Goal: Browse casually: Explore the website without a specific task or goal

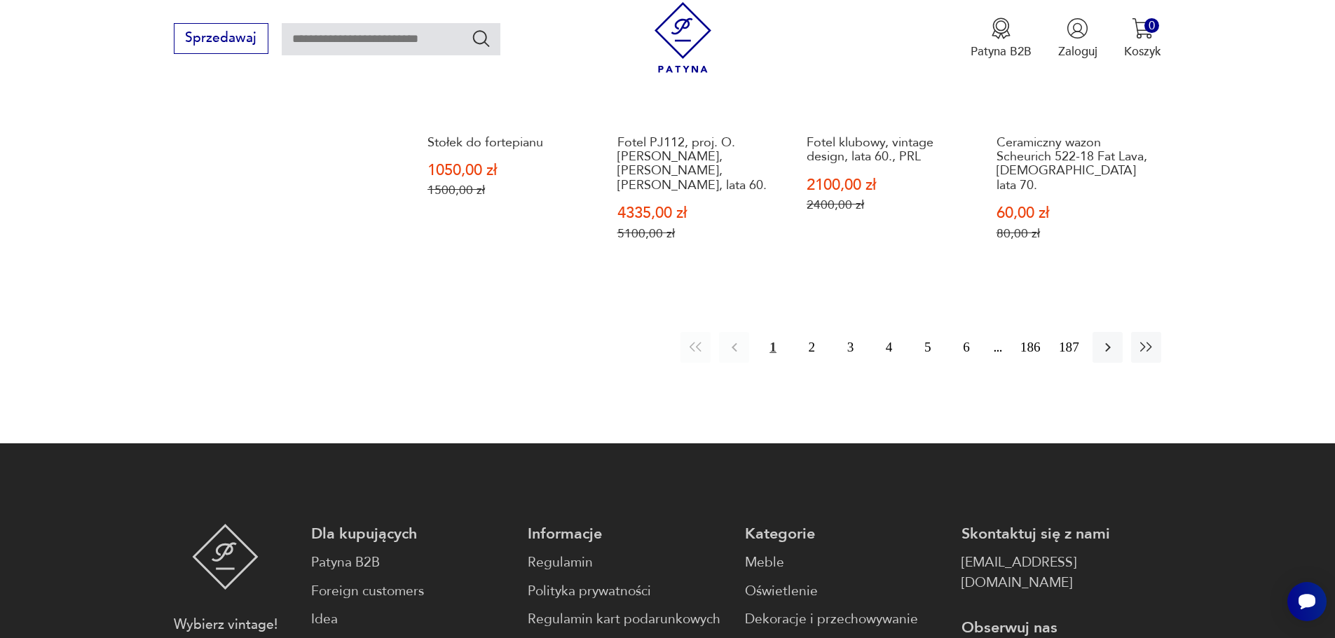
scroll to position [1618, 0]
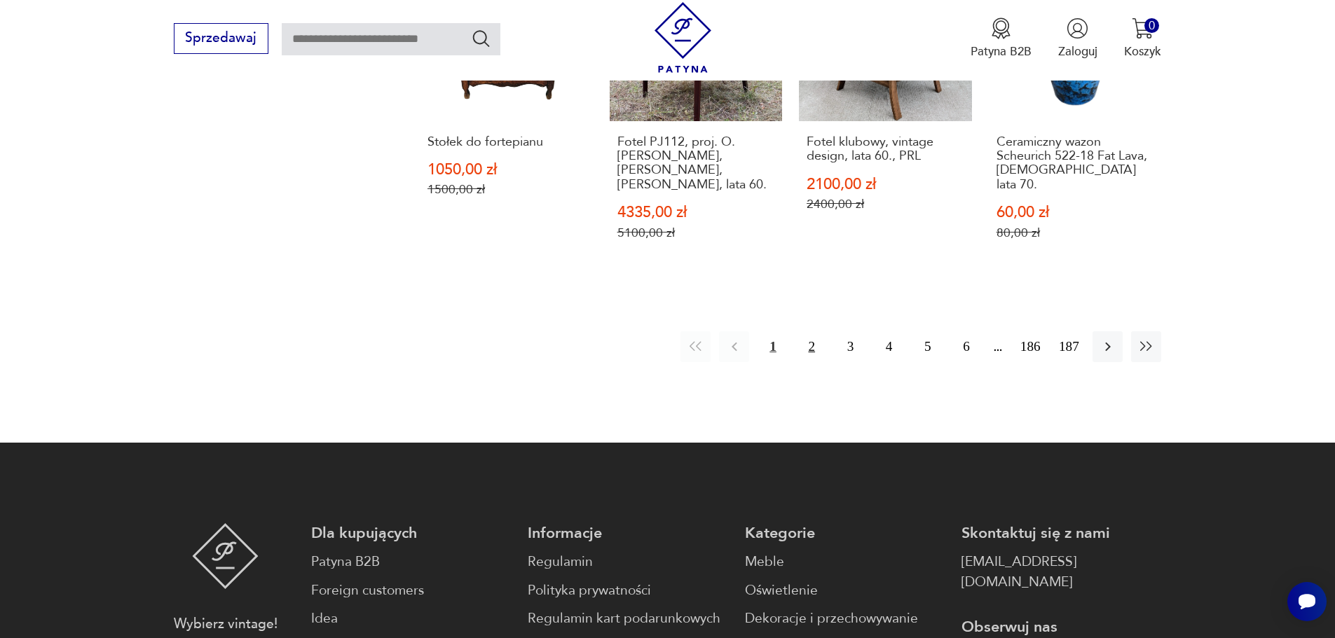
click at [814, 331] on button "2" at bounding box center [812, 346] width 30 height 30
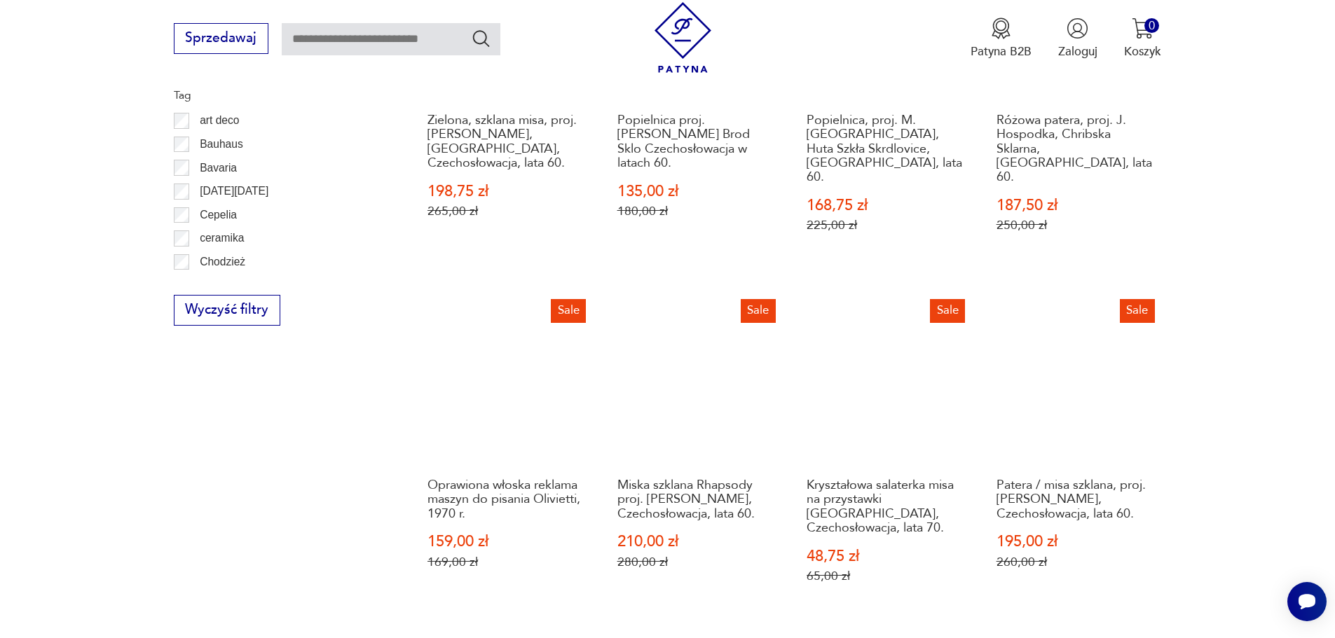
scroll to position [1022, 0]
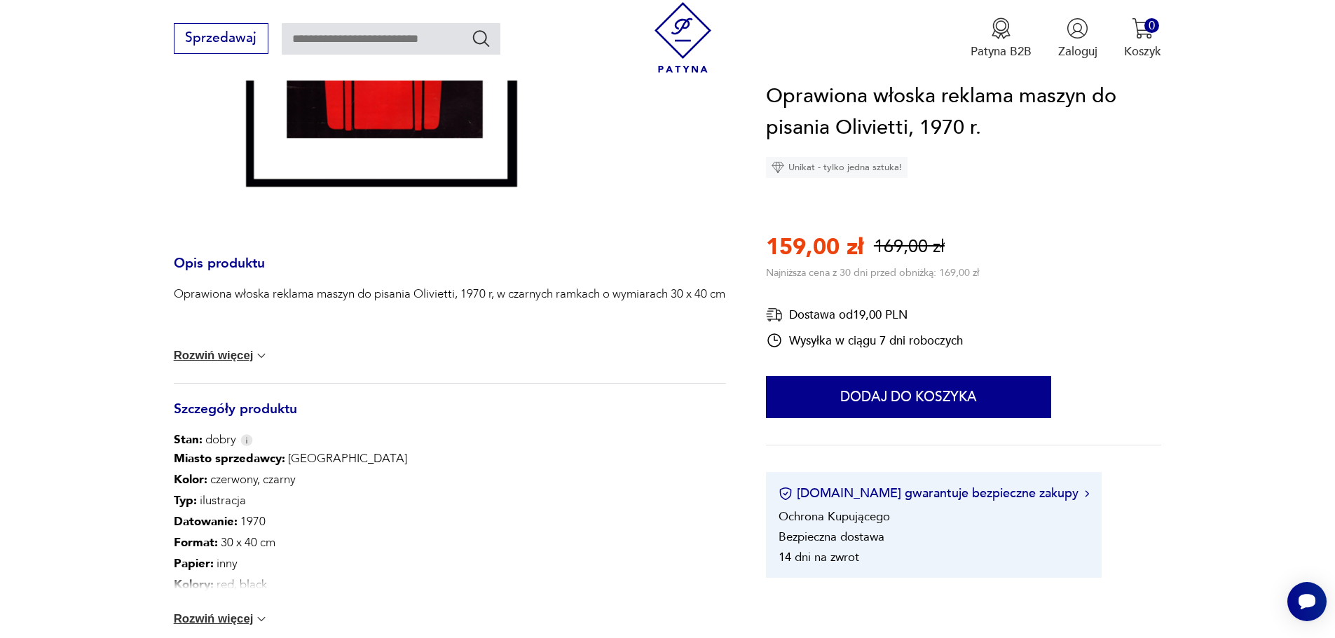
scroll to position [448, 0]
click at [228, 358] on button "Rozwiń więcej" at bounding box center [221, 354] width 95 height 14
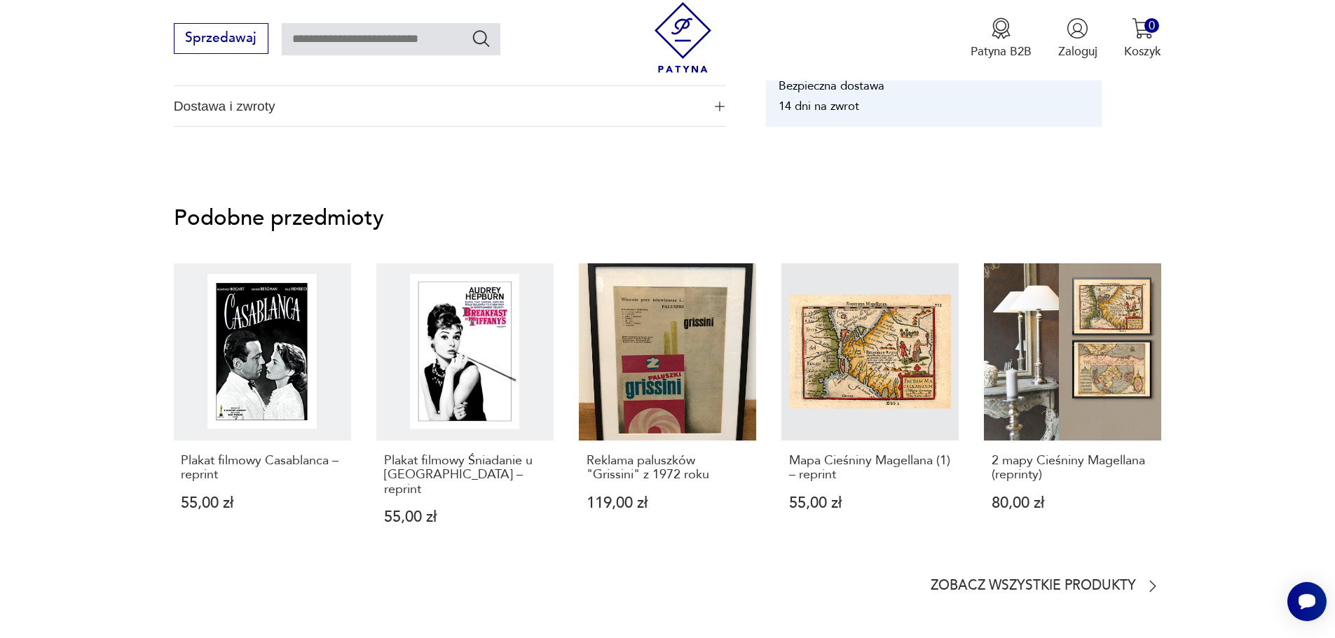
scroll to position [1065, 0]
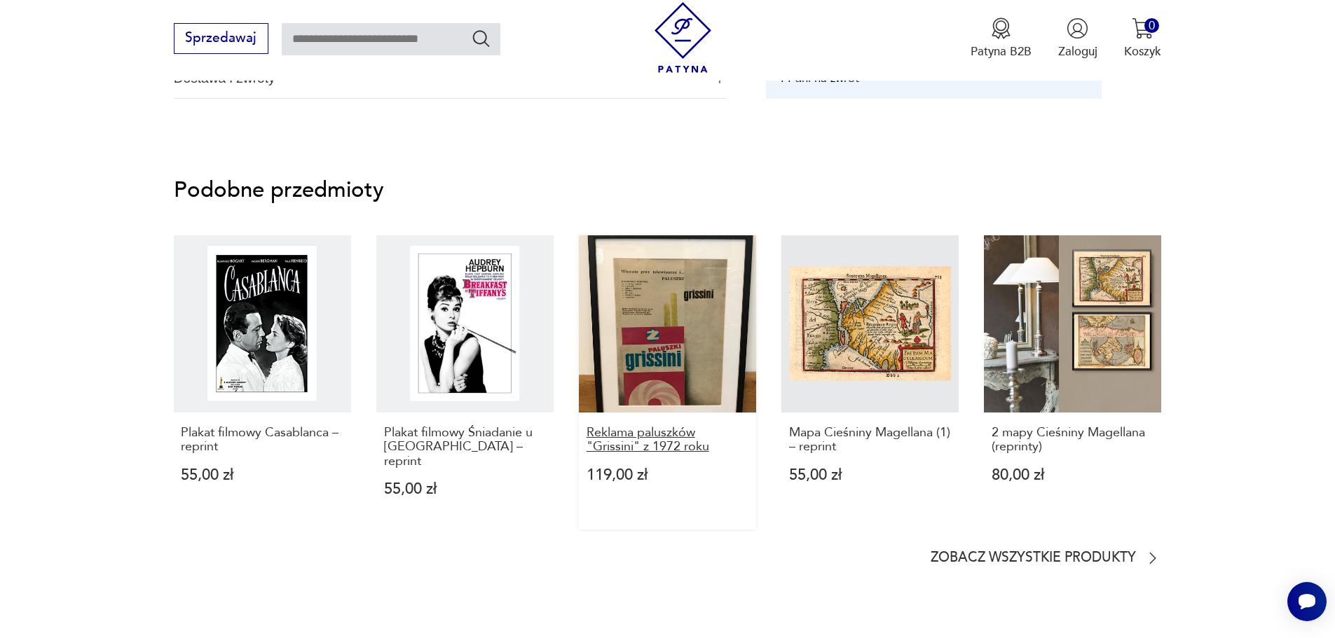
click at [626, 431] on p "Reklama paluszków "Grissini" z 1972 roku" at bounding box center [667, 440] width 163 height 29
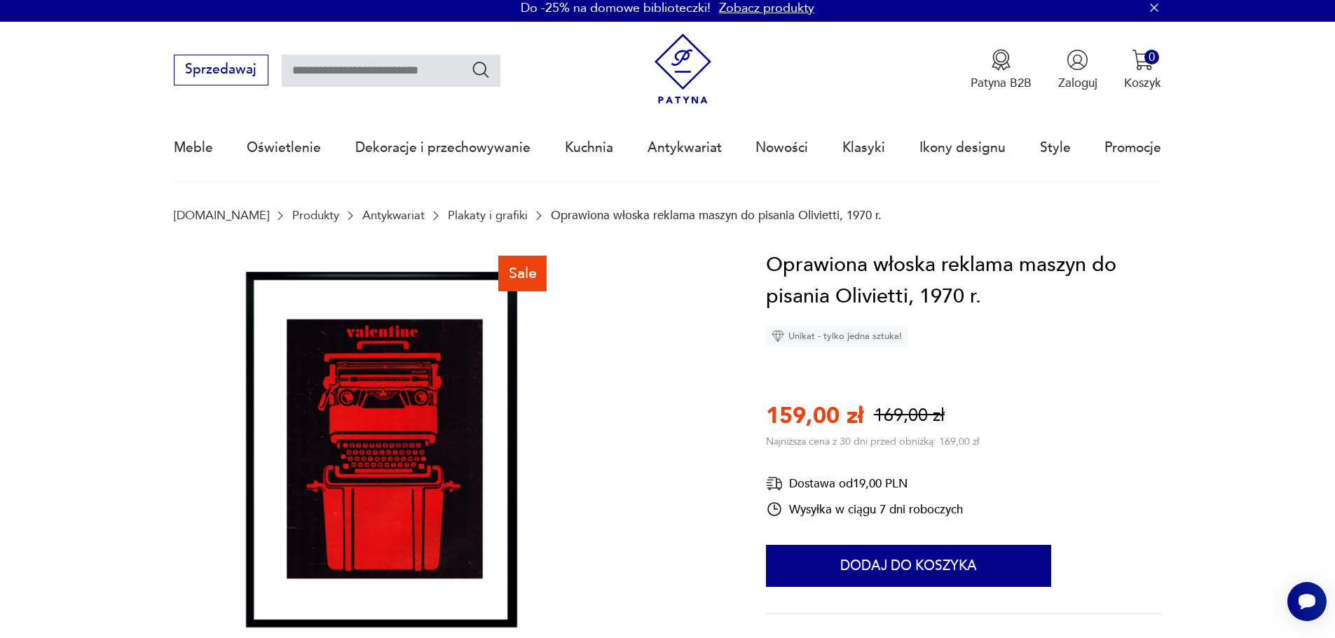
scroll to position [0, 0]
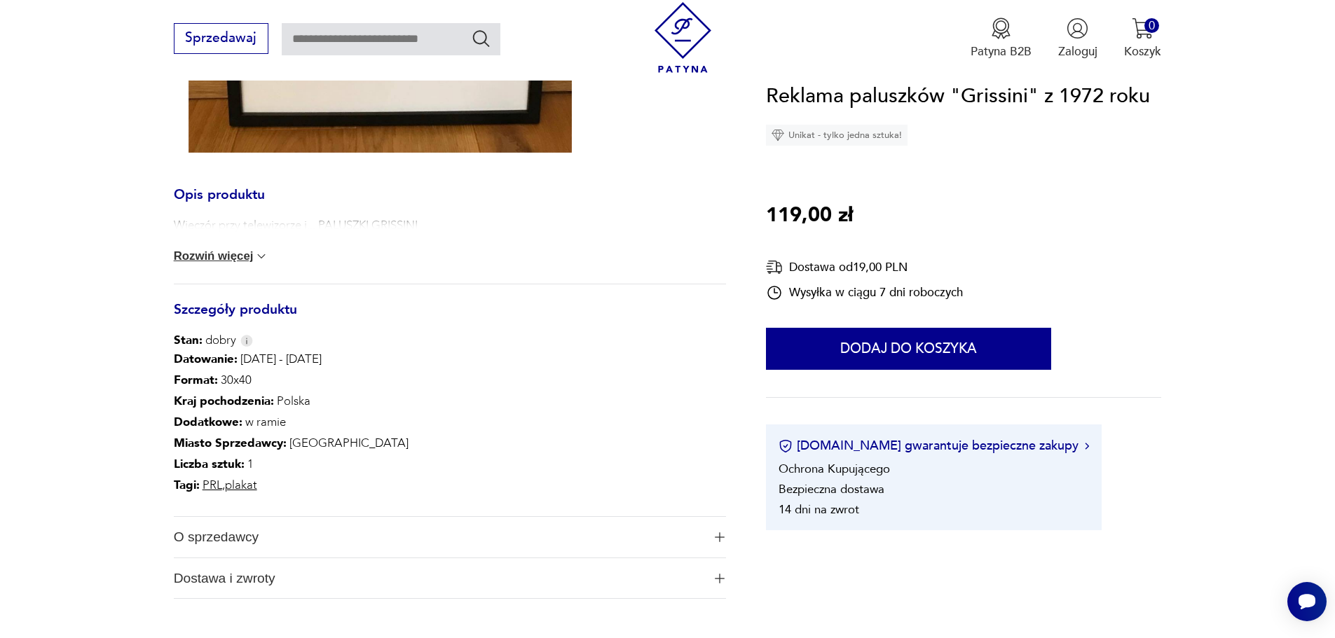
scroll to position [617, 0]
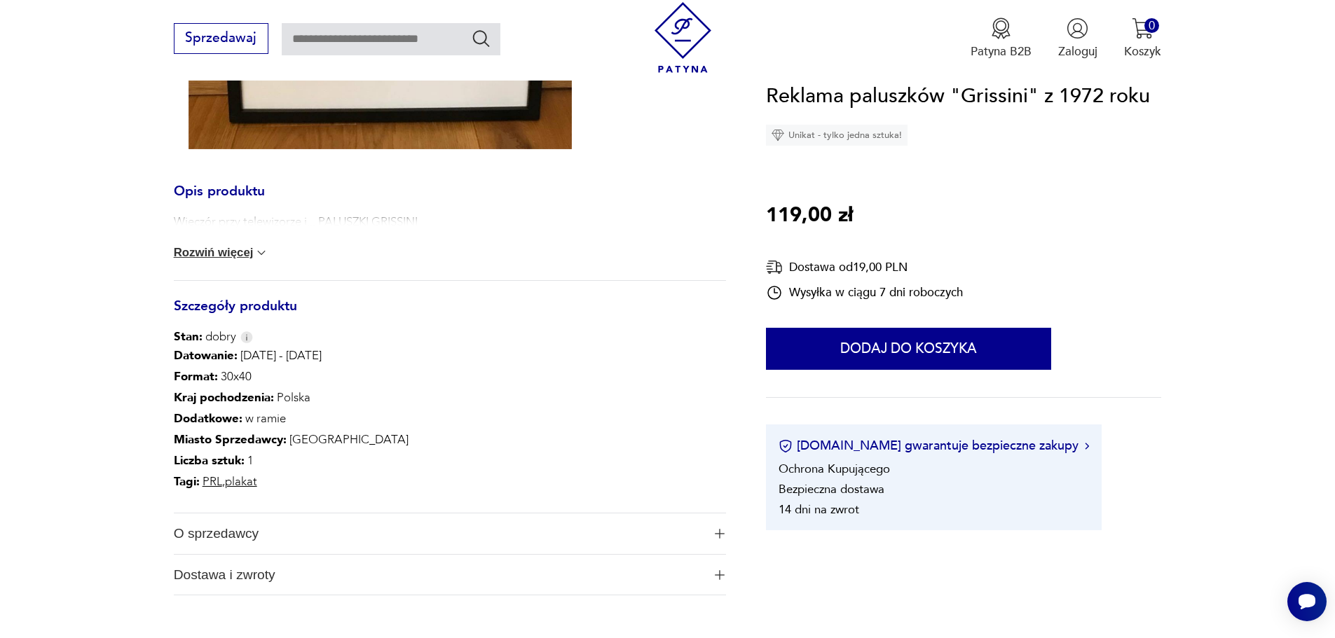
click at [219, 252] on button "Rozwiń więcej" at bounding box center [221, 253] width 95 height 14
click at [304, 256] on div "Wieczór przy telewizorze i... PALUSZKI GRISSINI Zwiń" at bounding box center [450, 248] width 552 height 68
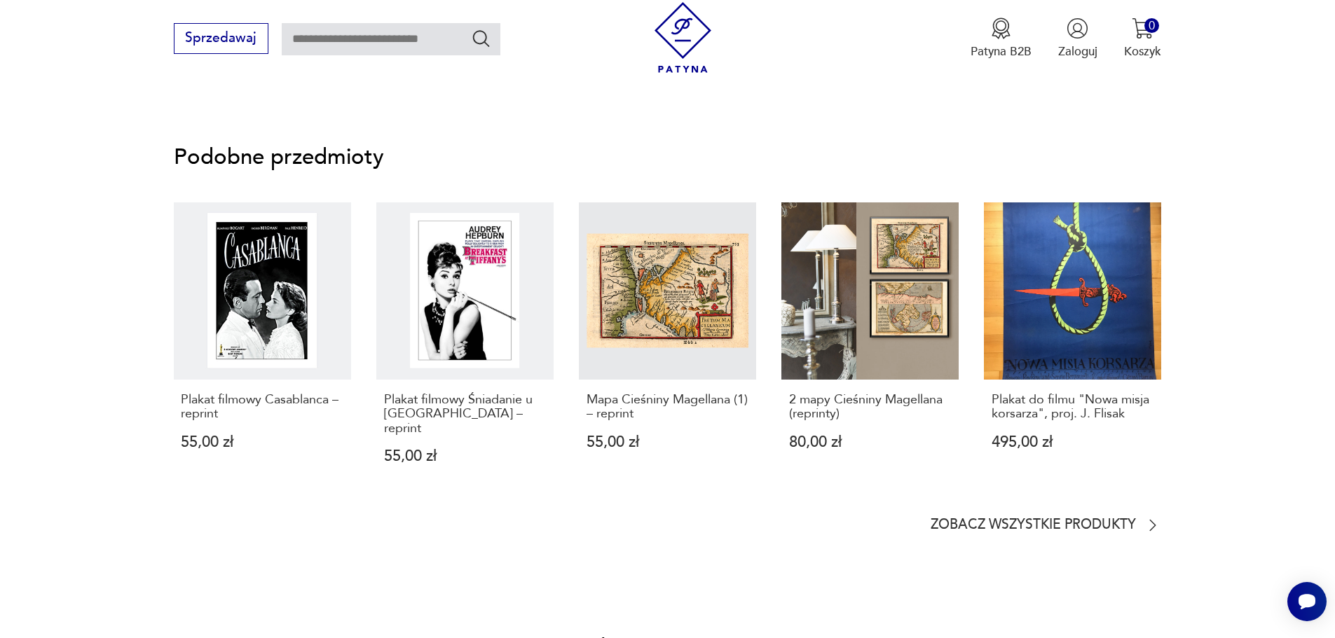
scroll to position [1149, 0]
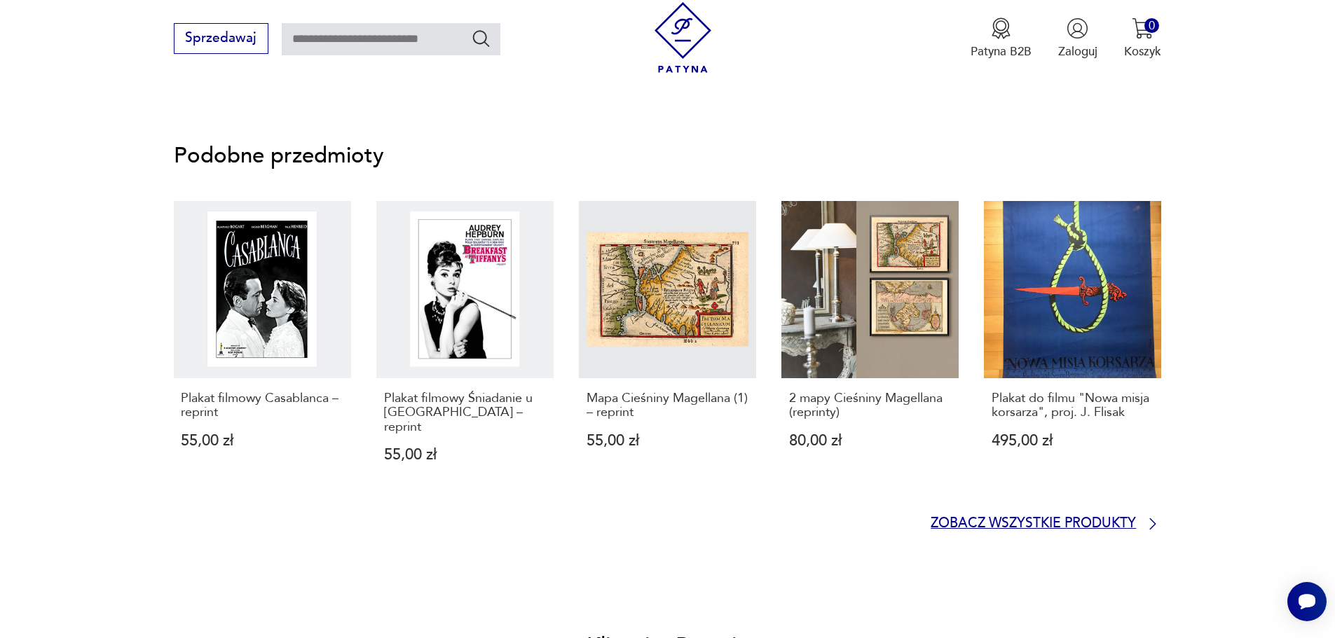
click at [942, 518] on p "Zobacz wszystkie produkty" at bounding box center [1032, 523] width 205 height 11
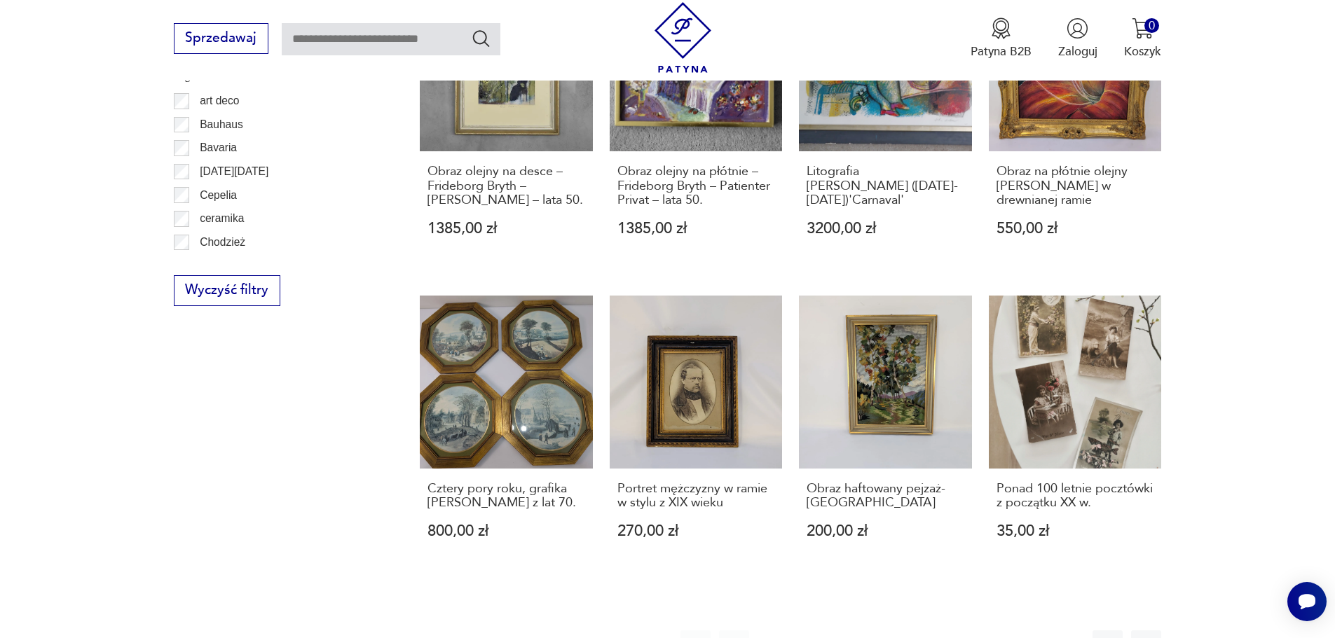
scroll to position [1419, 0]
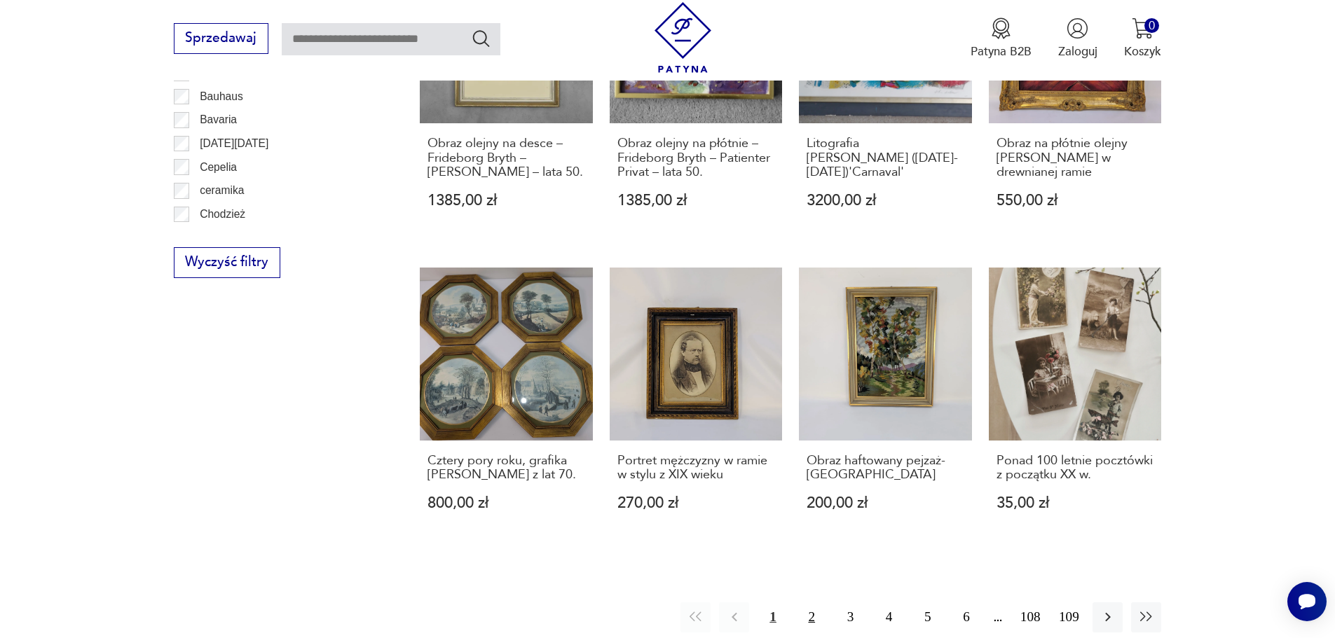
click at [806, 603] on button "2" at bounding box center [812, 618] width 30 height 30
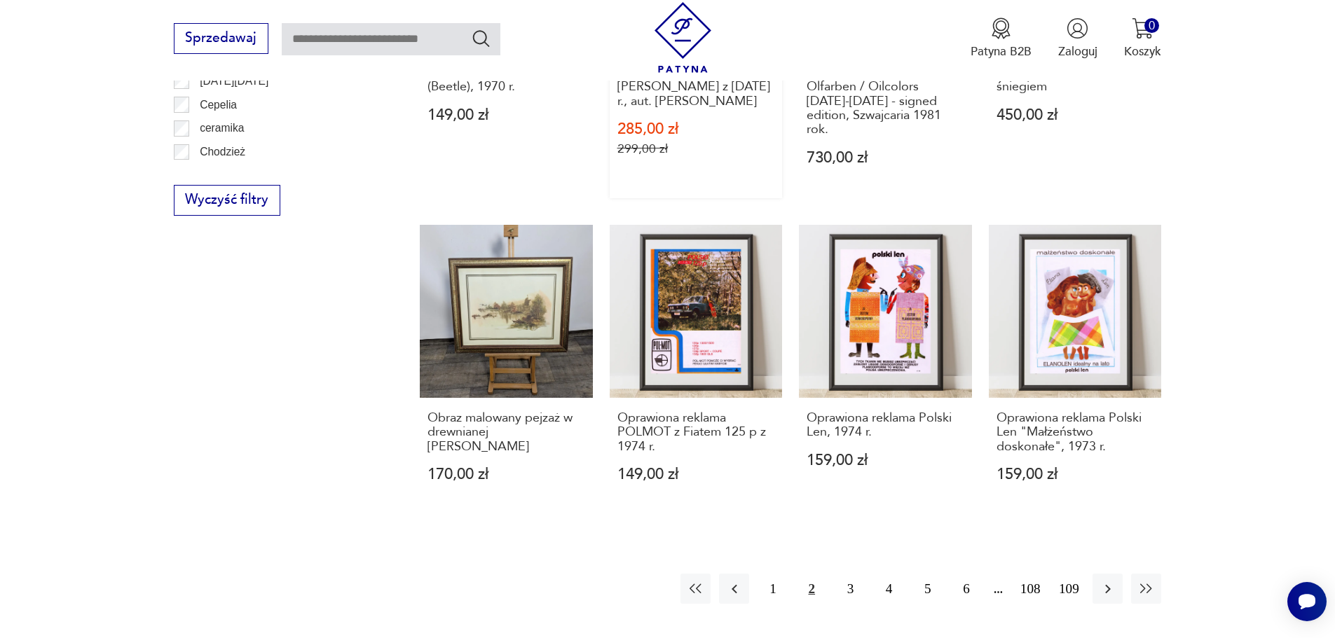
scroll to position [1509, 0]
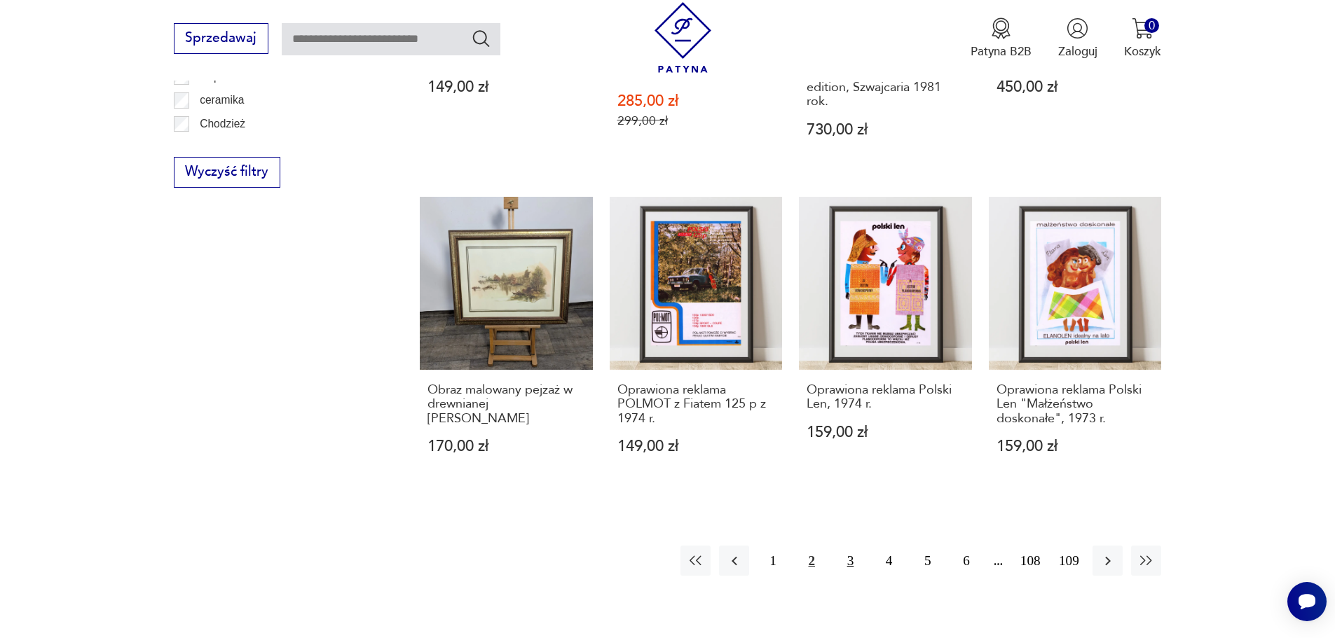
click at [853, 546] on button "3" at bounding box center [850, 561] width 30 height 30
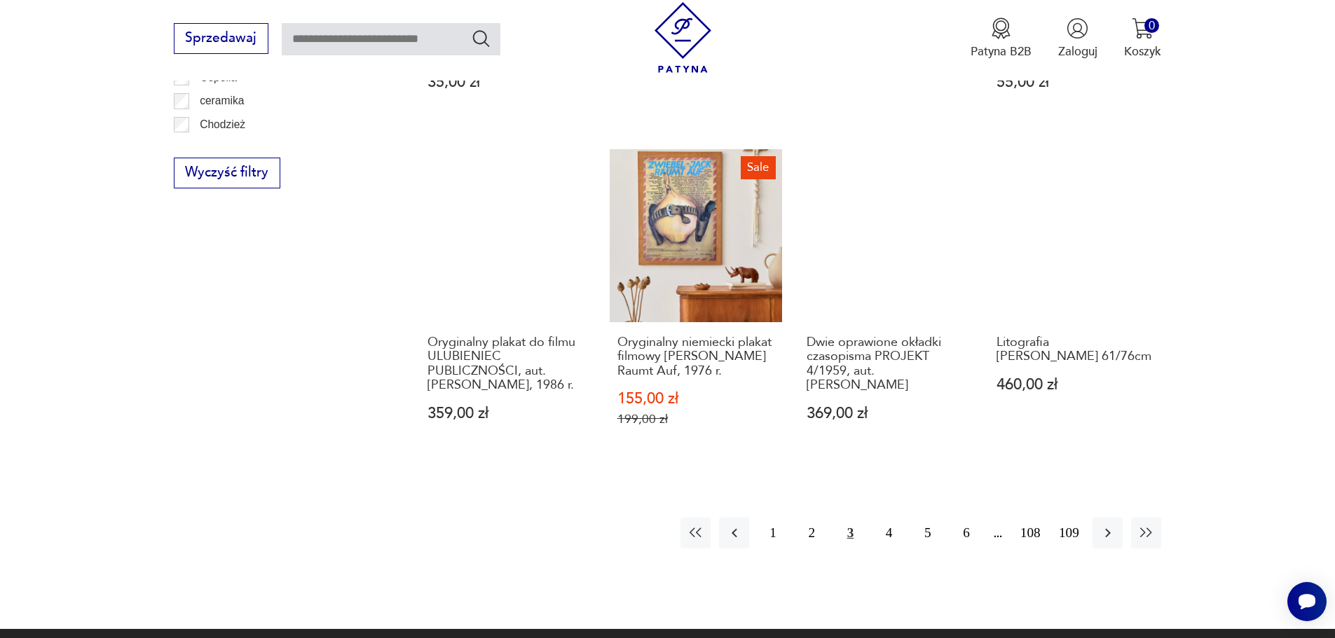
scroll to position [1509, 0]
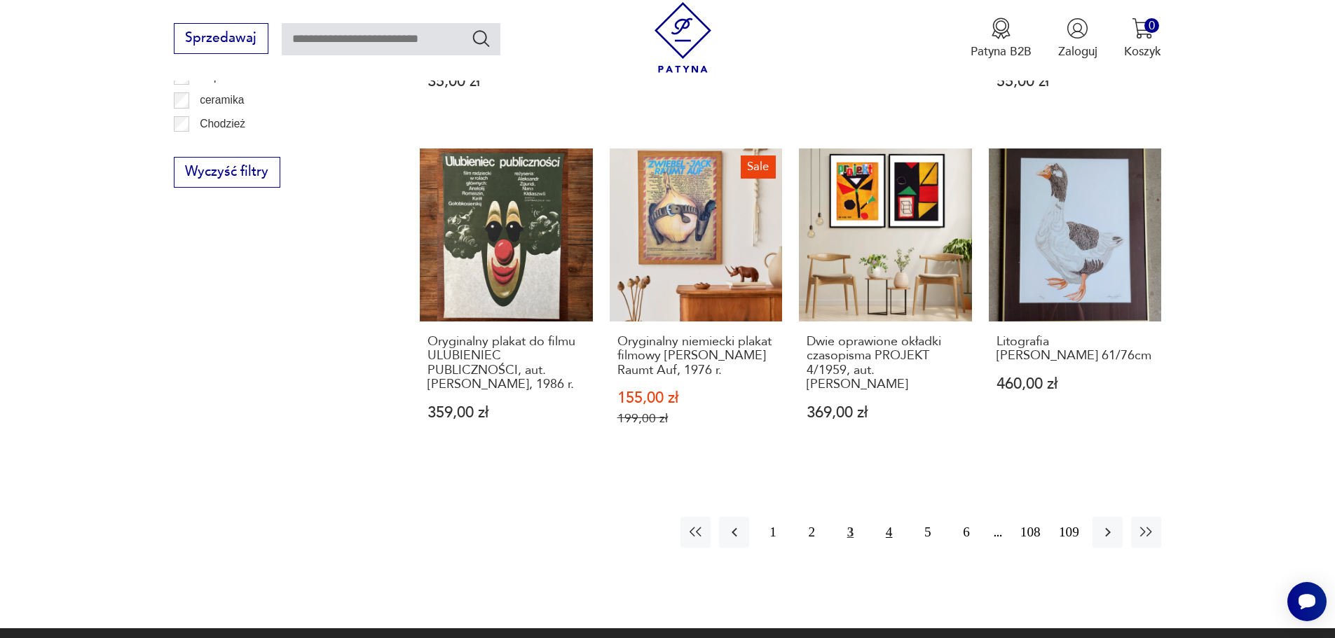
click at [893, 538] on button "4" at bounding box center [889, 532] width 30 height 30
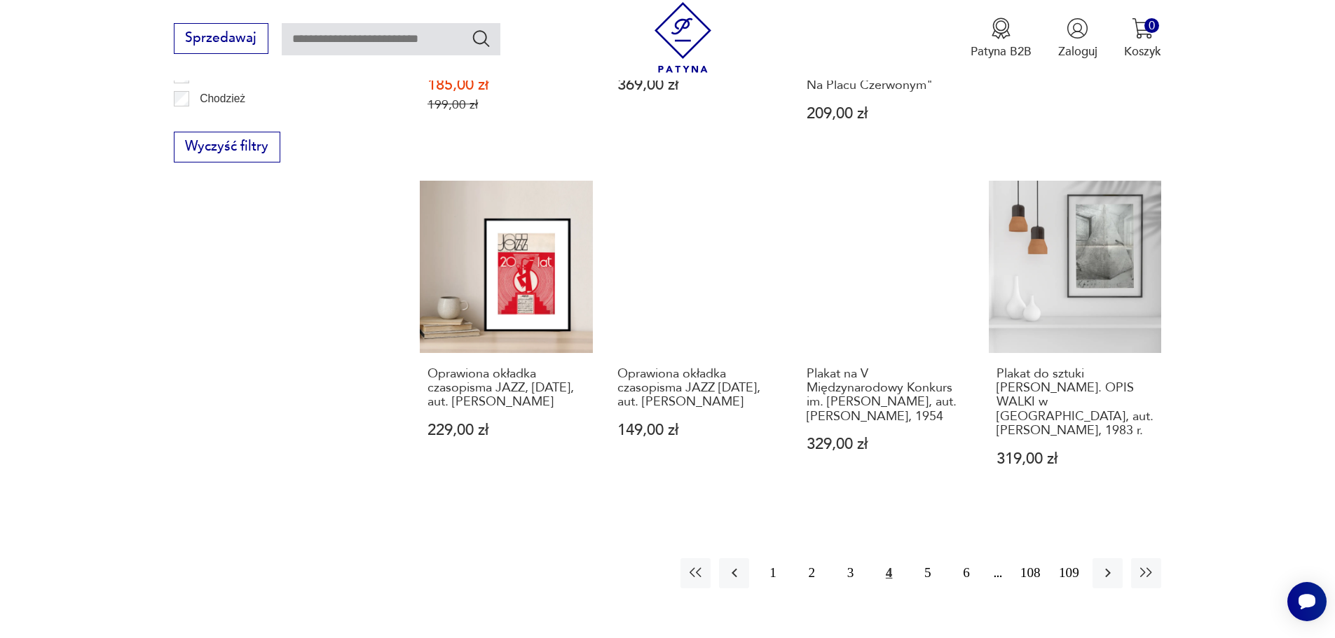
scroll to position [1537, 0]
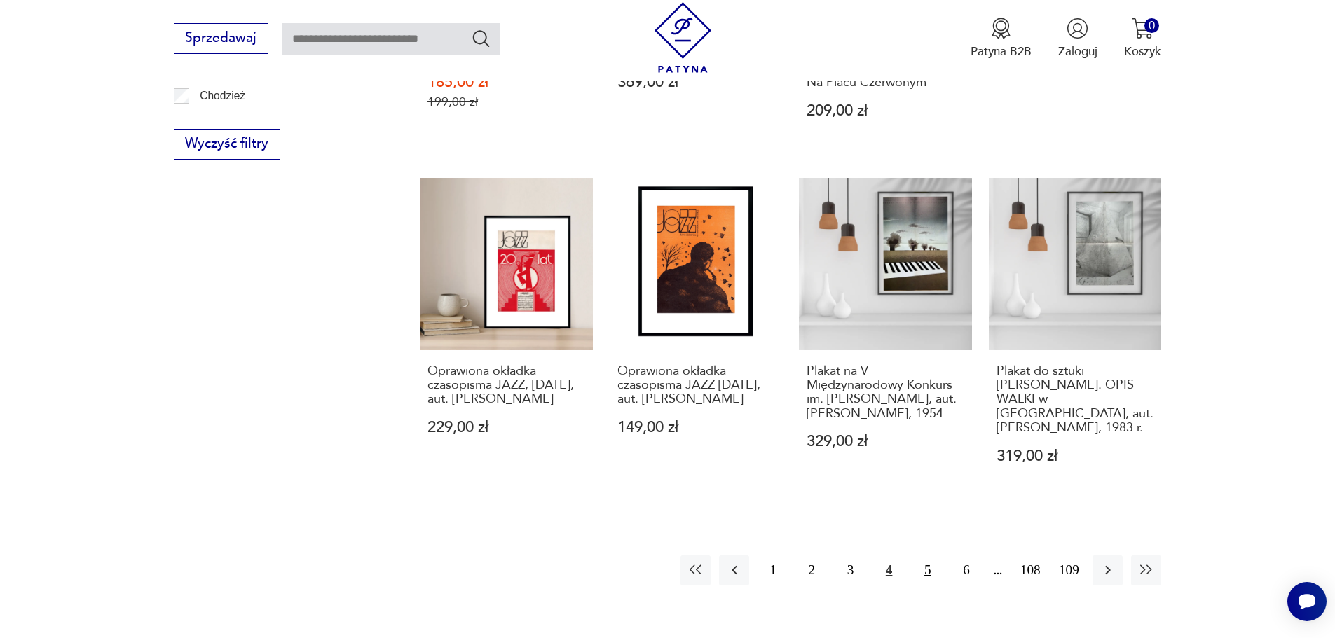
click at [928, 567] on button "5" at bounding box center [927, 571] width 30 height 30
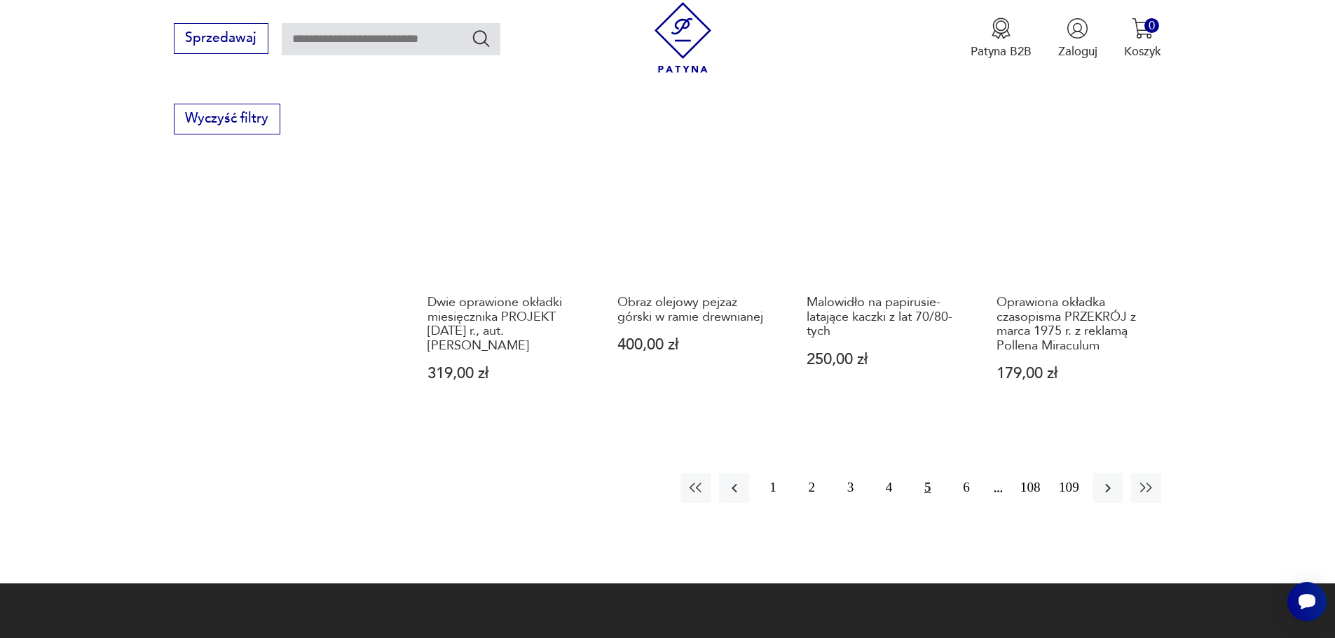
scroll to position [1565, 0]
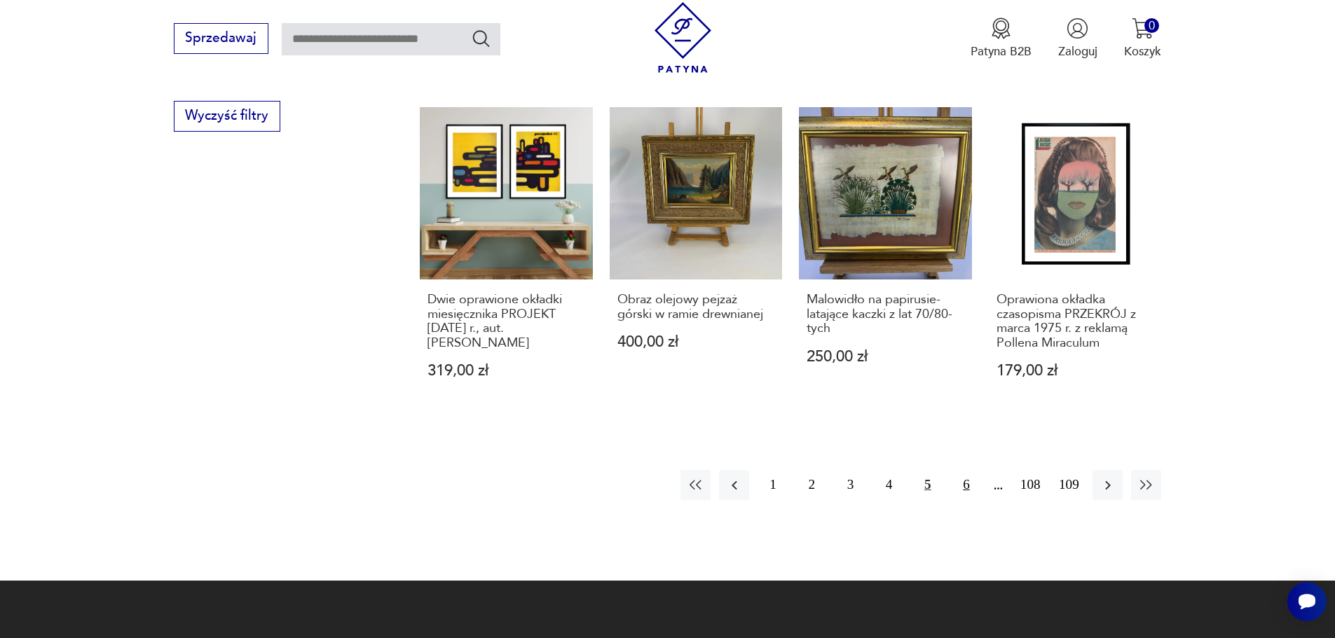
click at [966, 500] on button "6" at bounding box center [966, 485] width 30 height 30
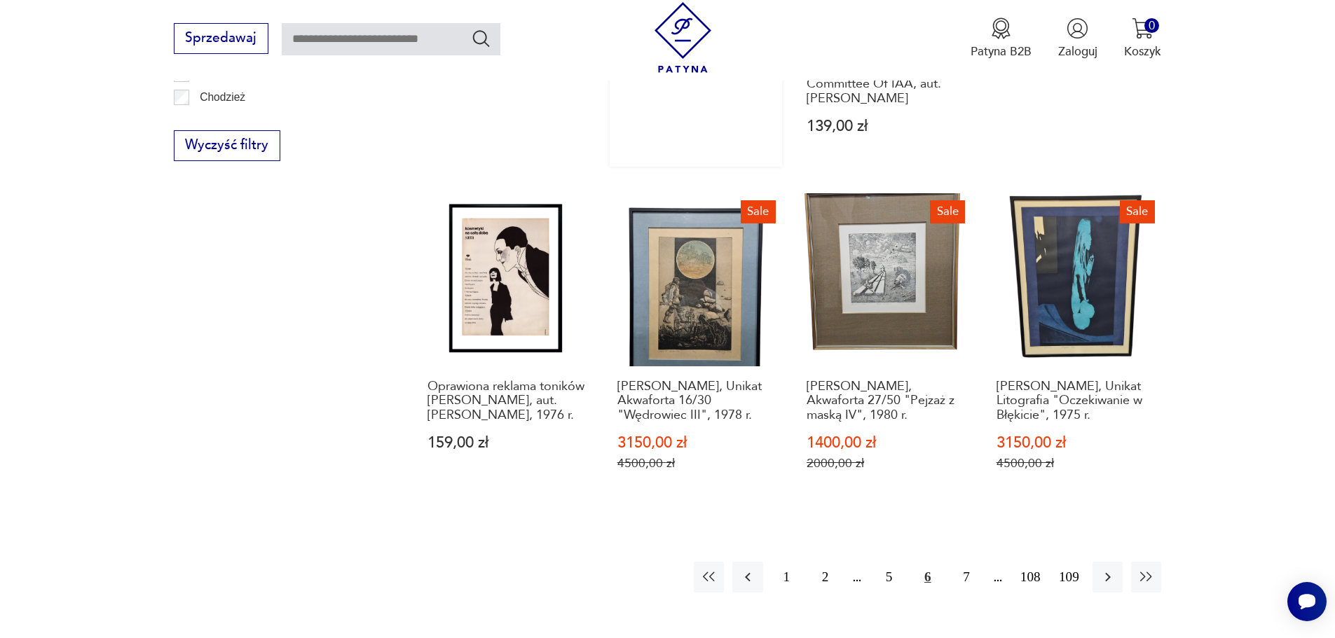
scroll to position [1537, 0]
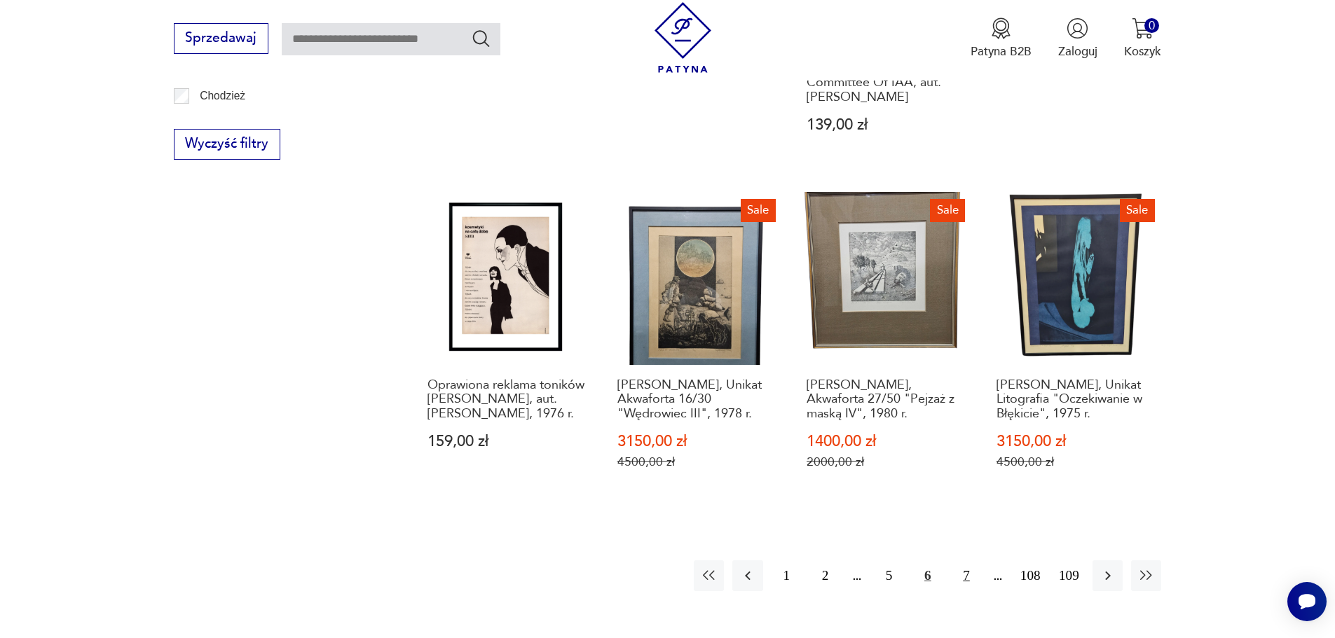
click at [963, 560] on button "7" at bounding box center [966, 575] width 30 height 30
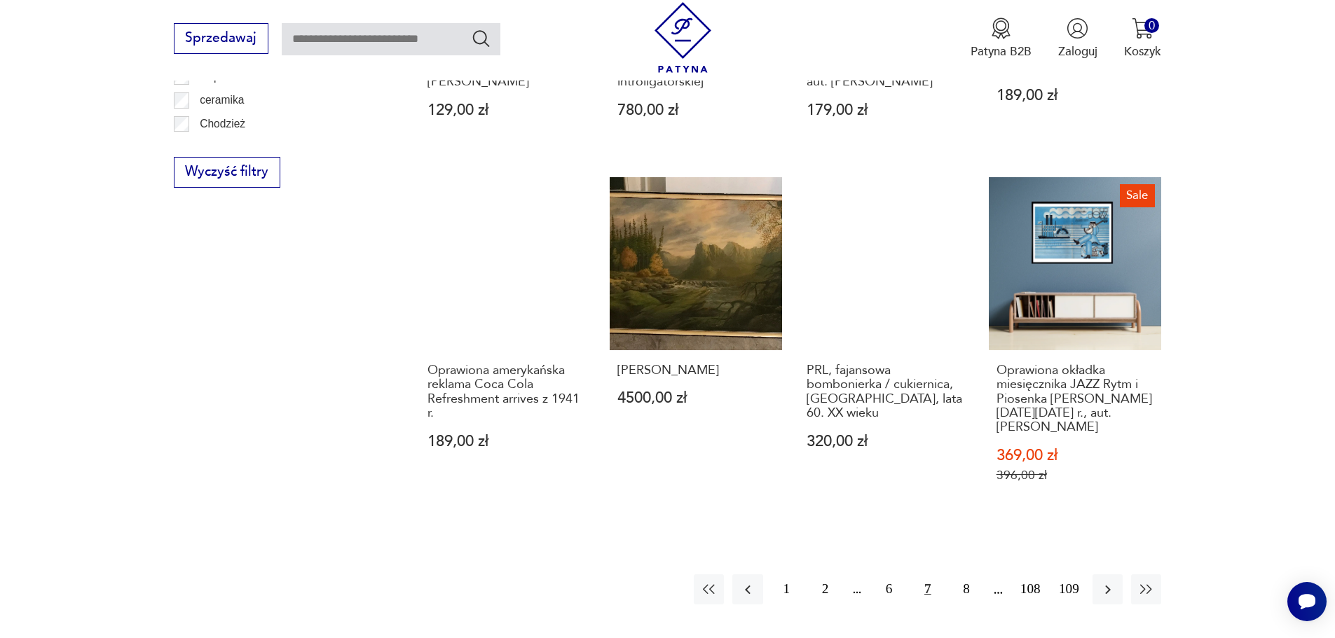
scroll to position [1537, 0]
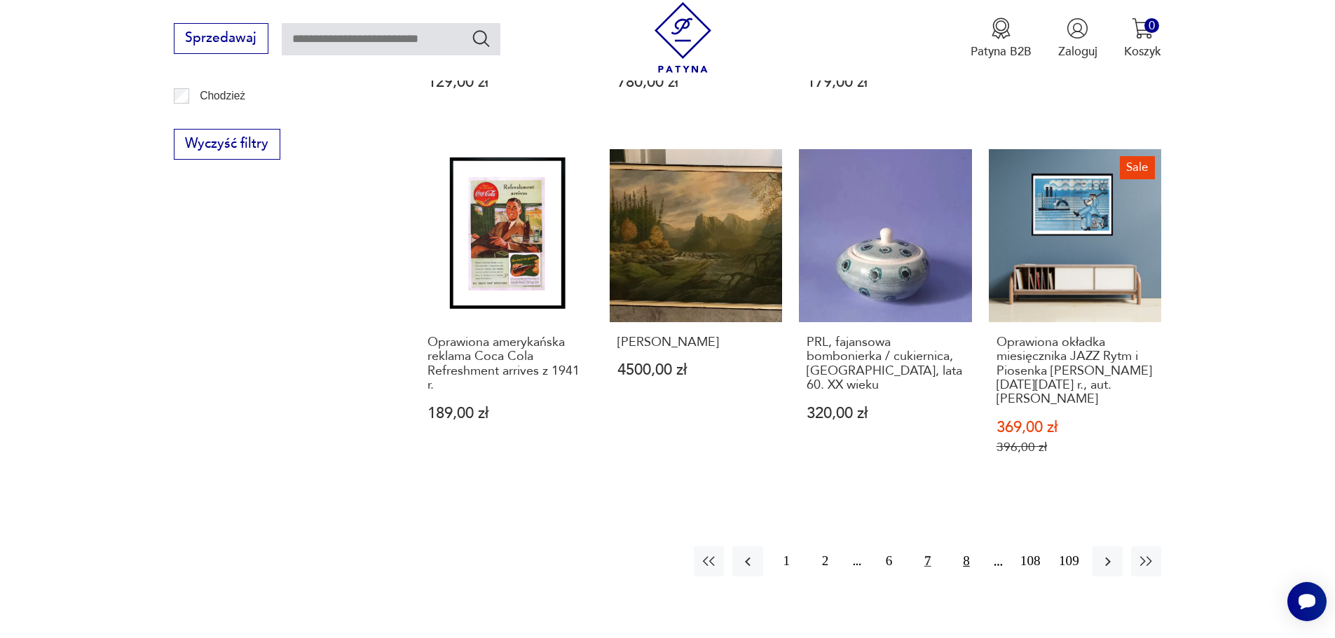
click at [971, 563] on button "8" at bounding box center [966, 561] width 30 height 30
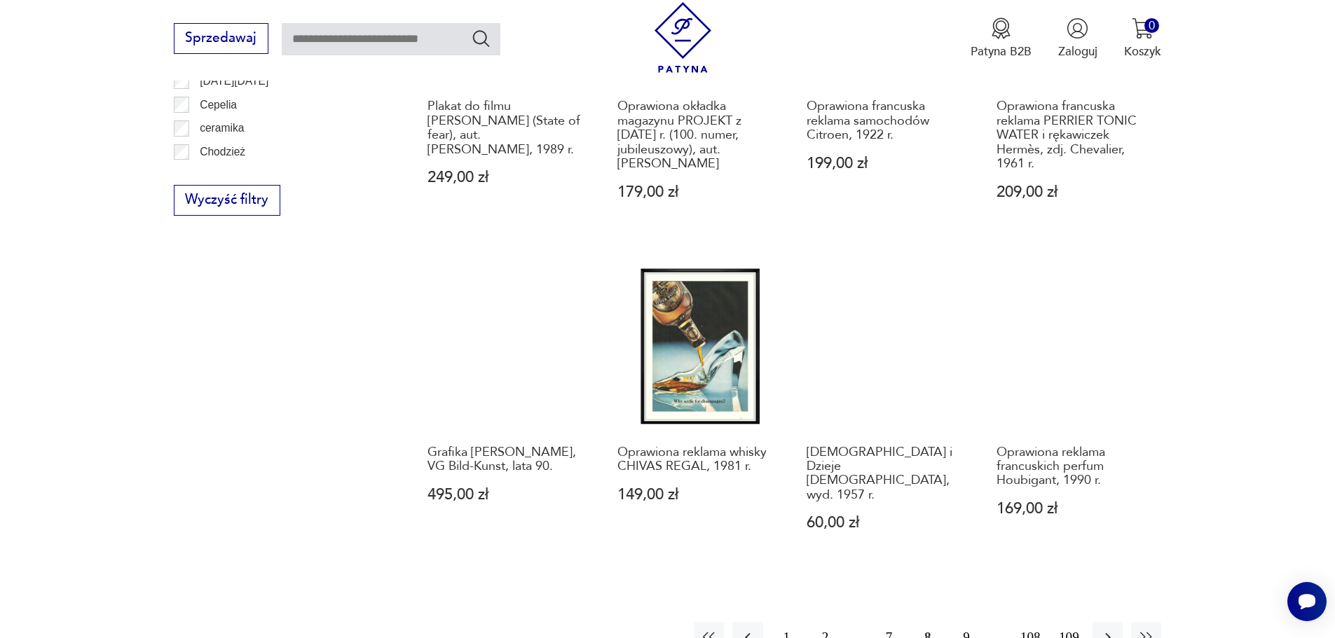
scroll to position [1509, 0]
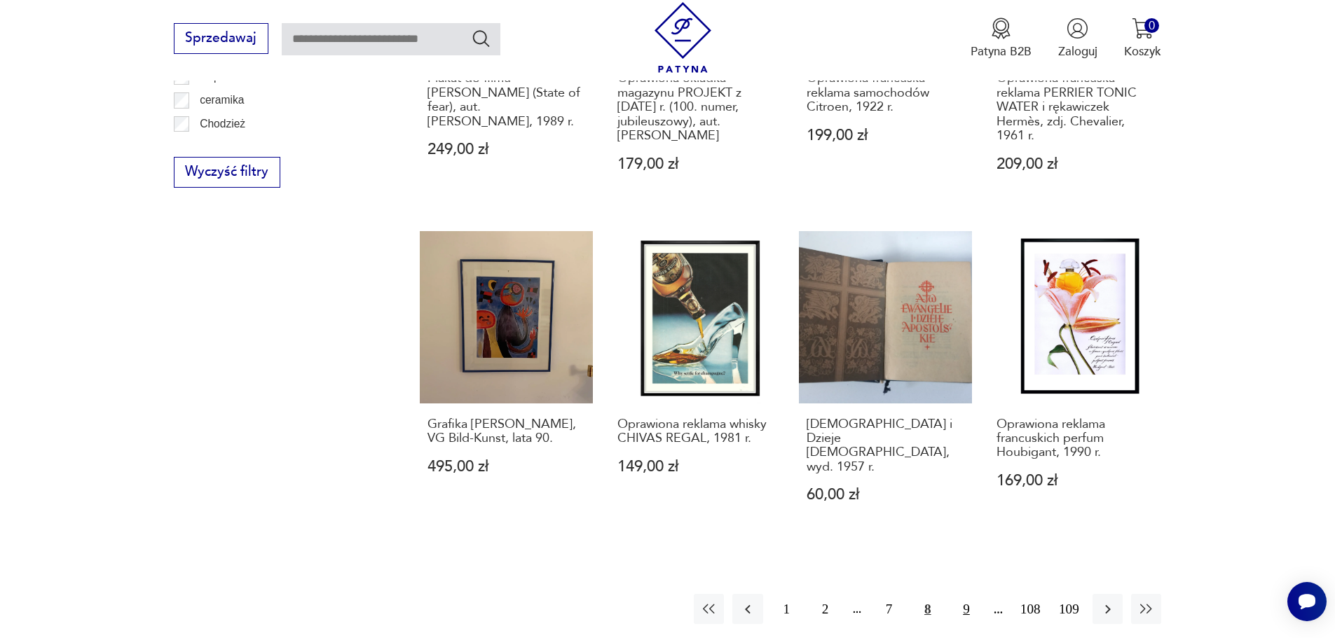
click at [965, 594] on button "9" at bounding box center [966, 609] width 30 height 30
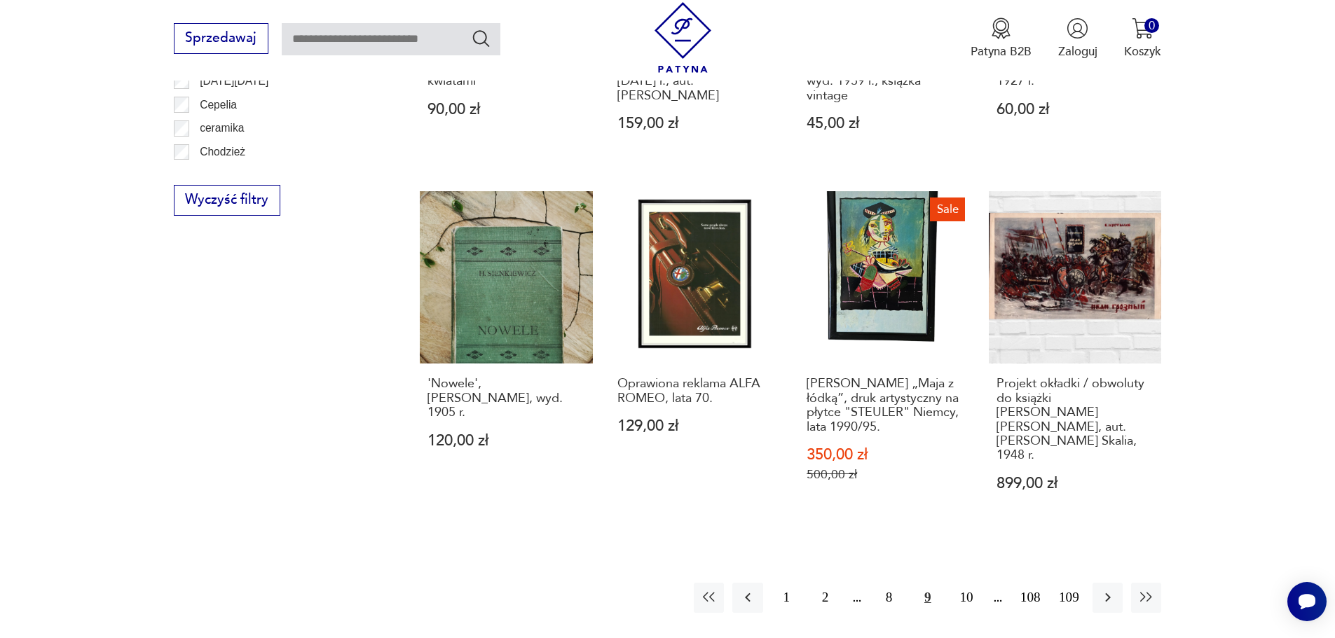
scroll to position [1509, 0]
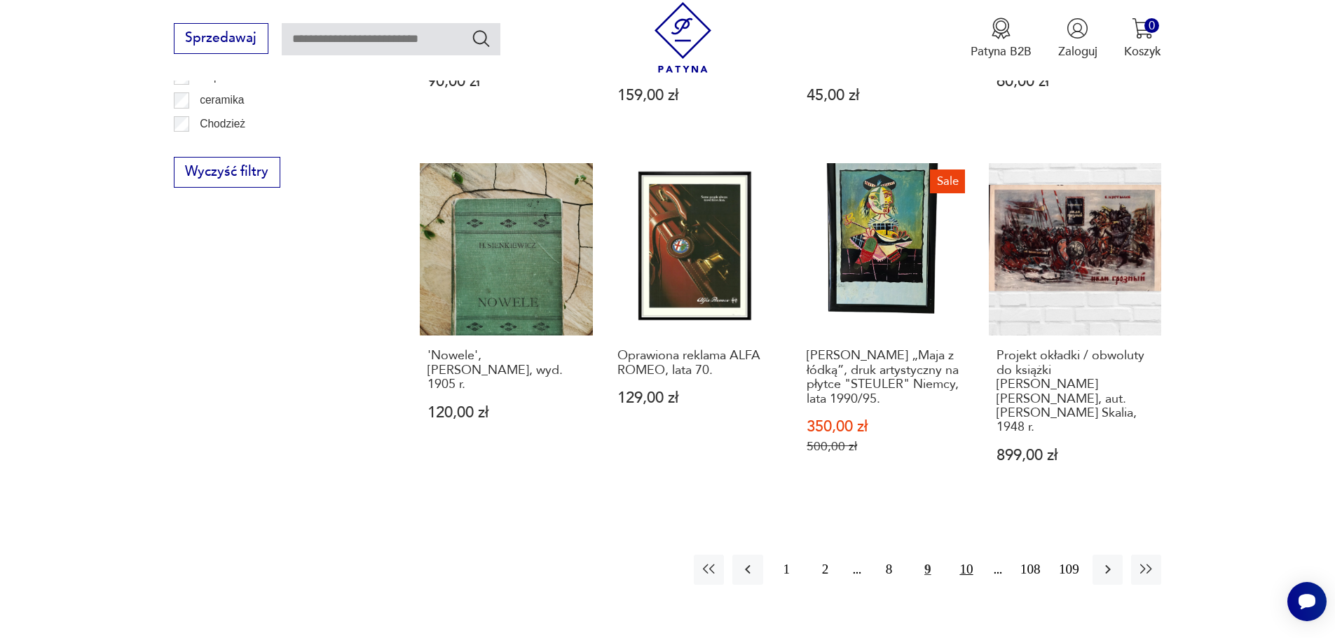
click at [966, 560] on button "10" at bounding box center [966, 570] width 30 height 30
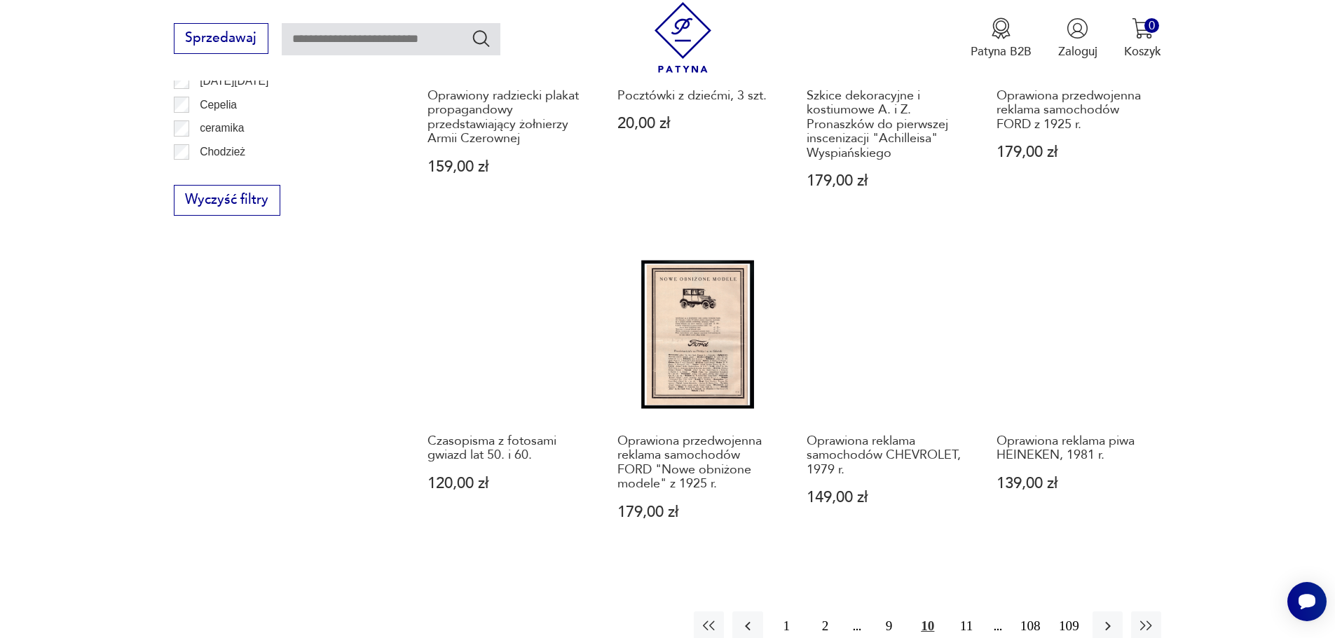
scroll to position [1509, 0]
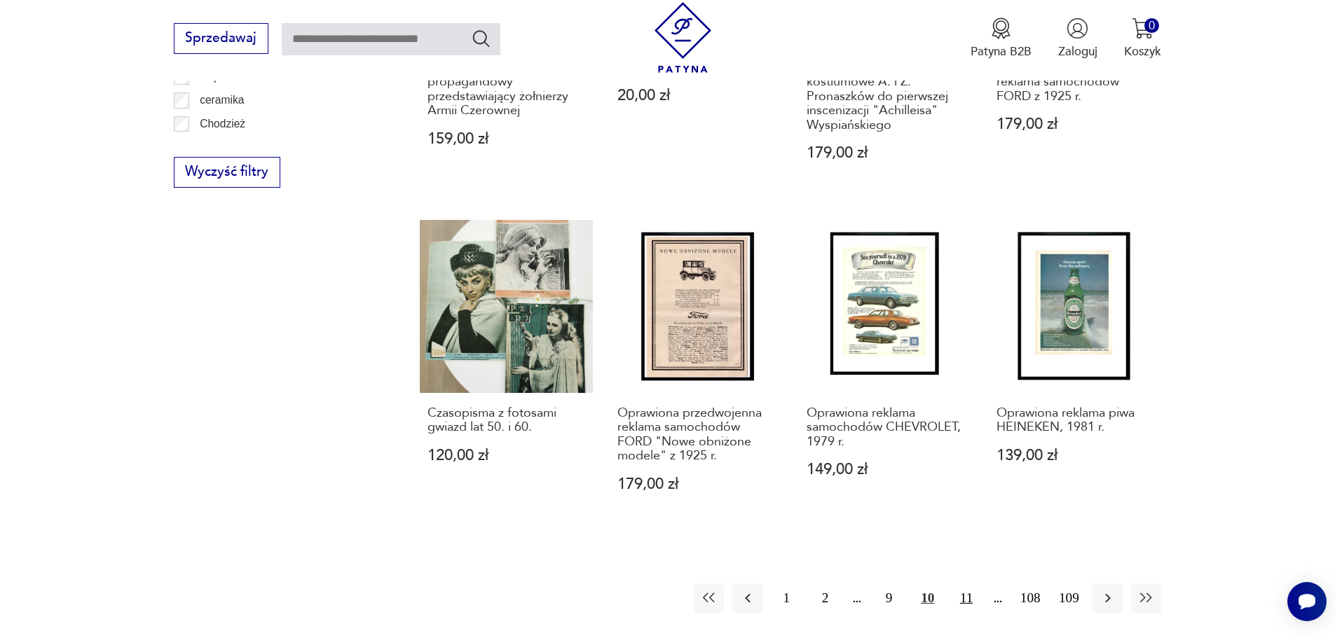
click at [963, 584] on button "11" at bounding box center [966, 599] width 30 height 30
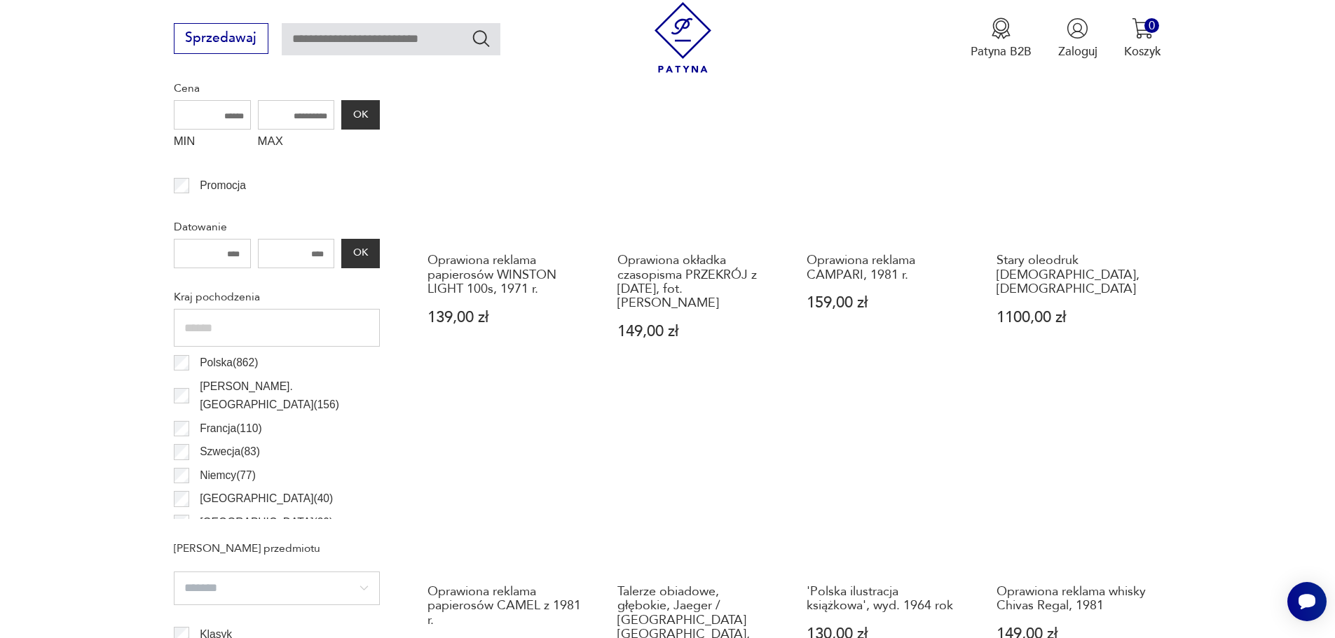
scroll to position [752, 0]
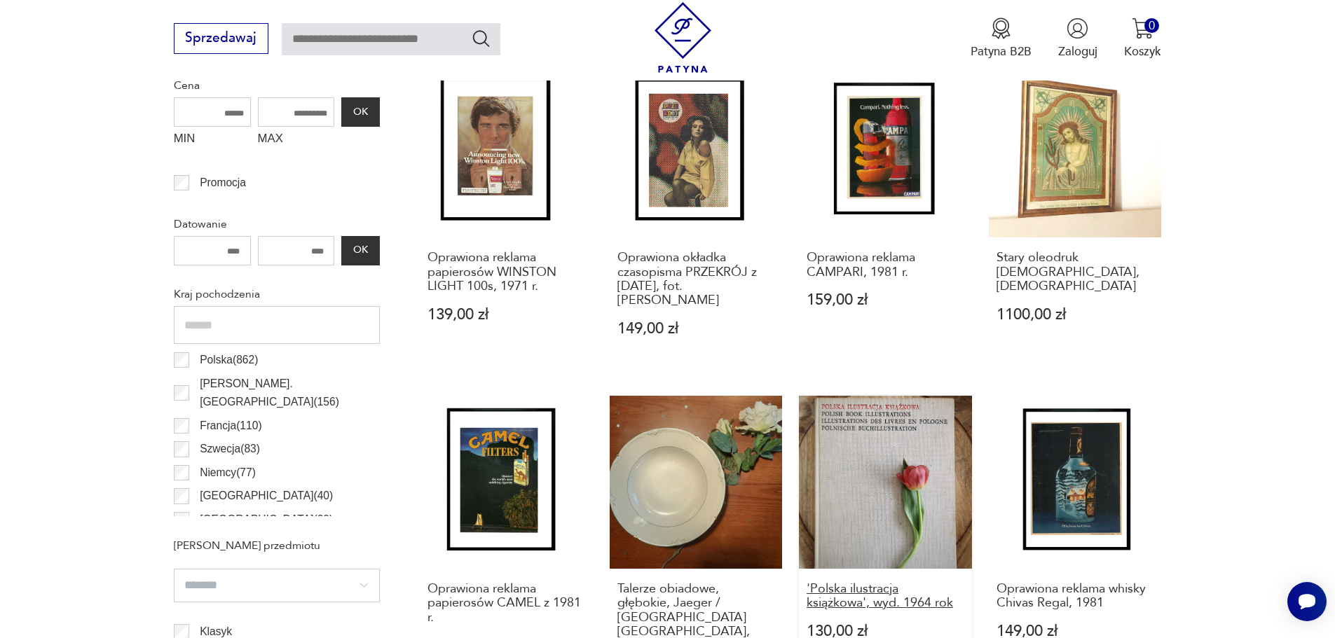
click at [963, 558] on link "'Polska ilustracja książkowa', wyd. 1964 rok 130,00 zł" at bounding box center [885, 562] width 173 height 333
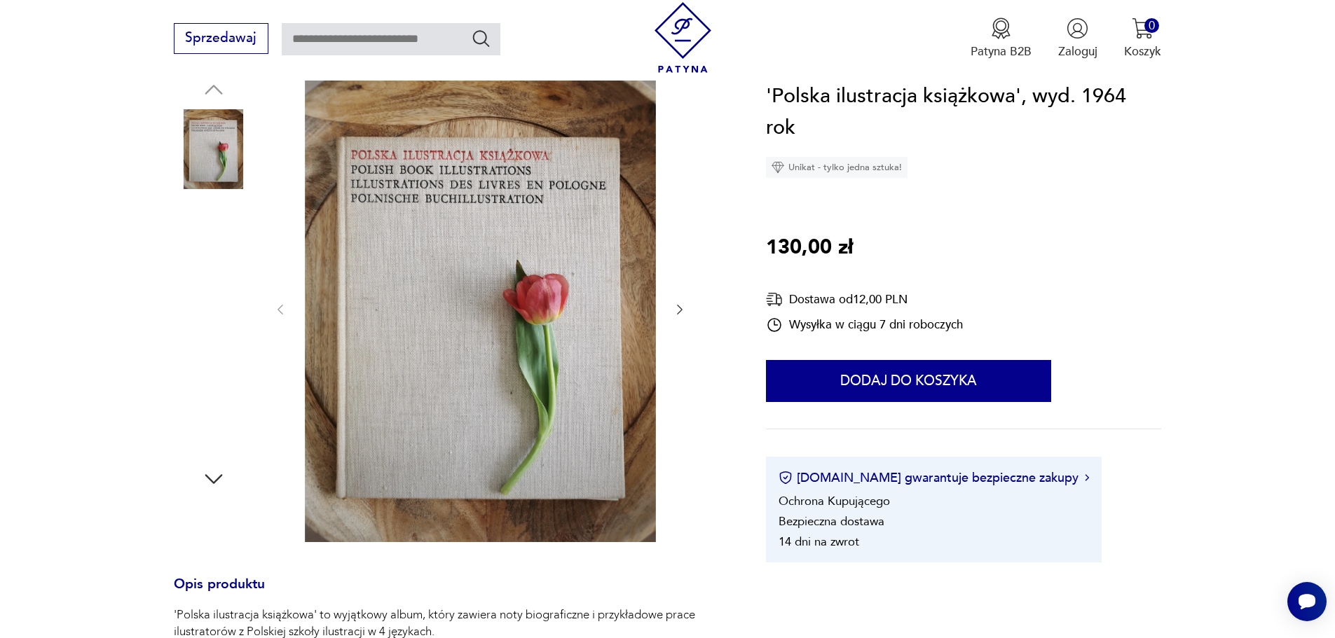
scroll to position [308, 0]
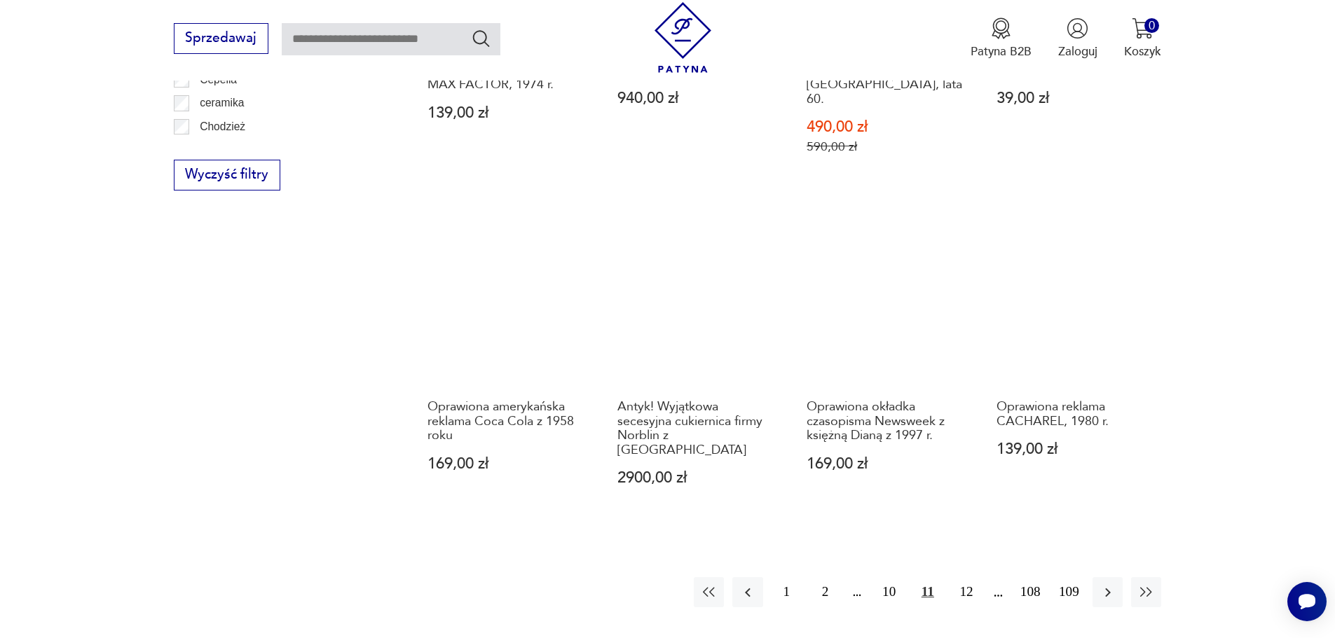
scroll to position [1537, 0]
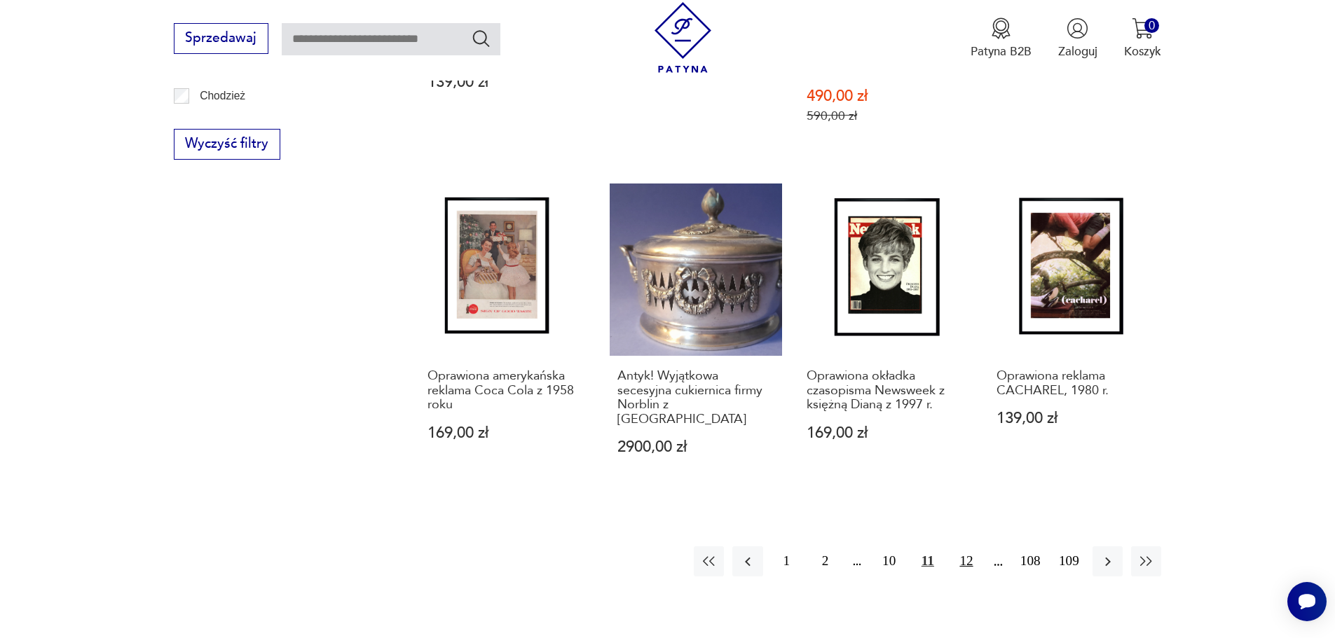
click at [968, 546] on button "12" at bounding box center [966, 561] width 30 height 30
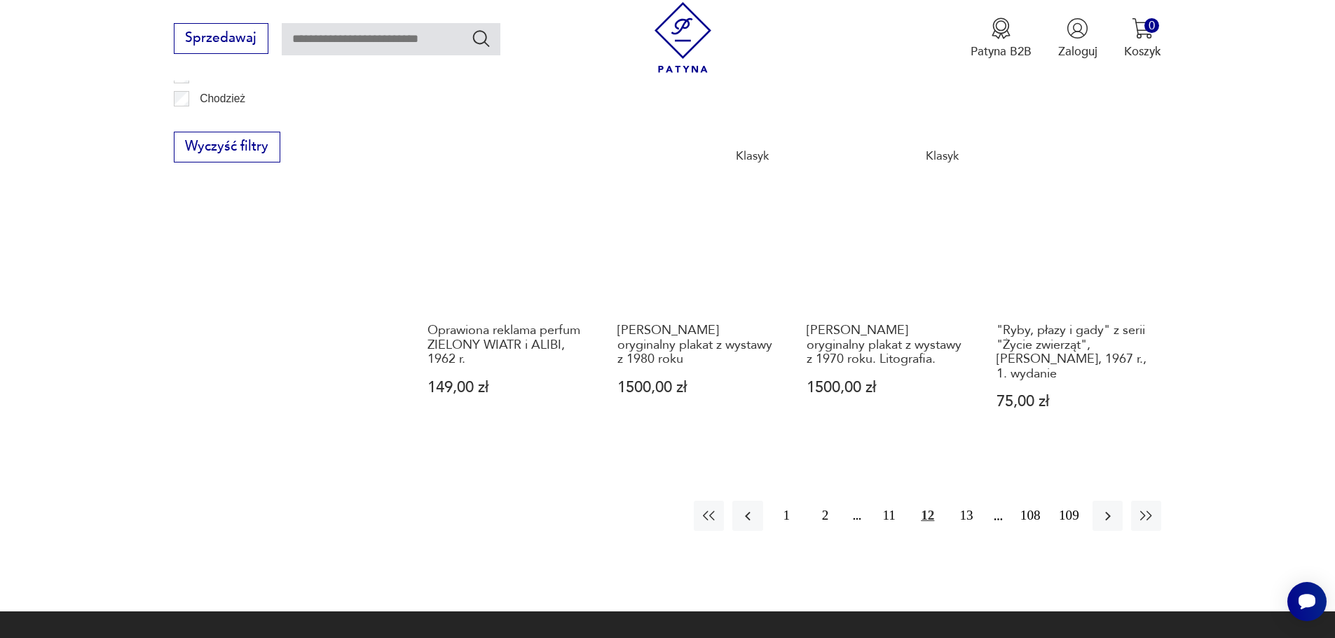
scroll to position [1537, 0]
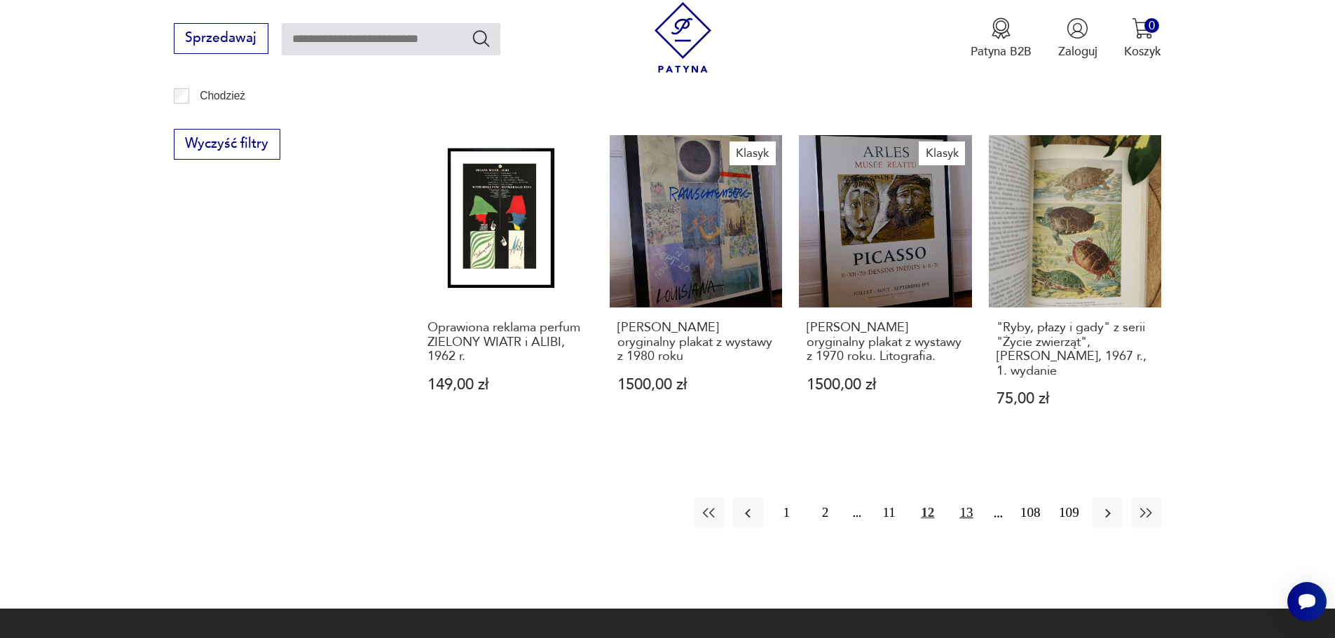
click at [965, 512] on button "13" at bounding box center [966, 513] width 30 height 30
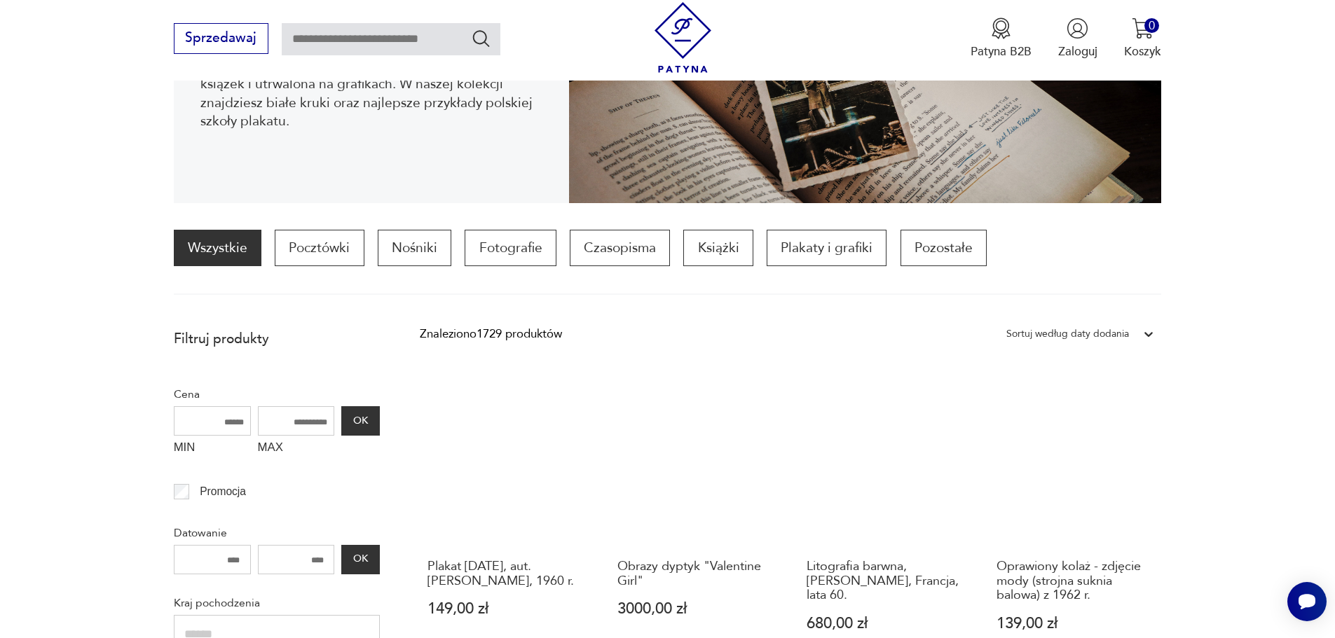
scroll to position [304, 0]
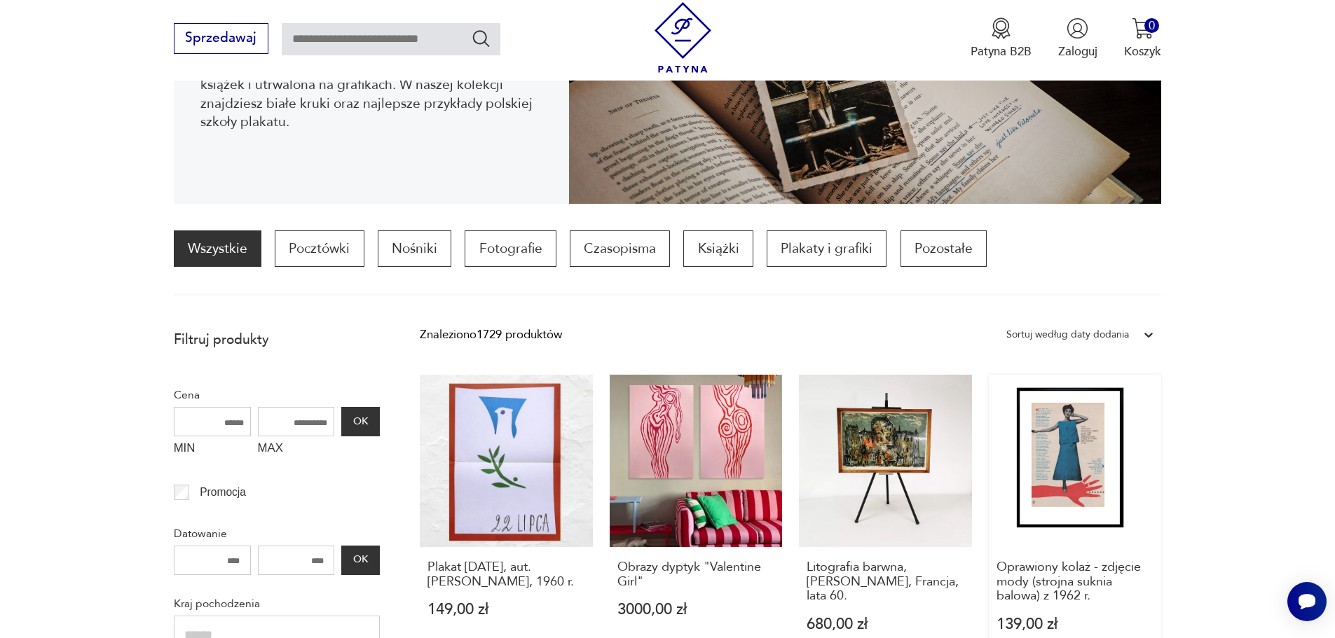
click at [1032, 474] on link "Oprawiony kolaż - zdjęcie mody (strojna suknia balowa) z 1962 r. 139,00 zł" at bounding box center [1075, 520] width 173 height 290
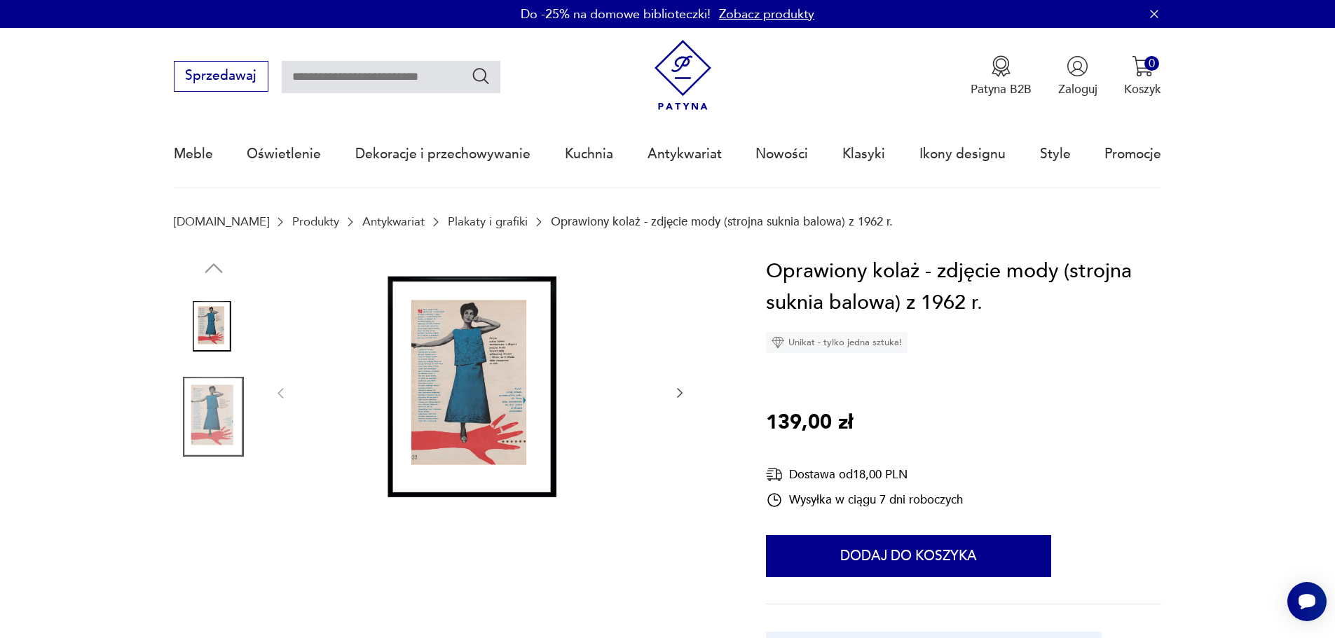
click at [446, 374] on img at bounding box center [480, 392] width 351 height 273
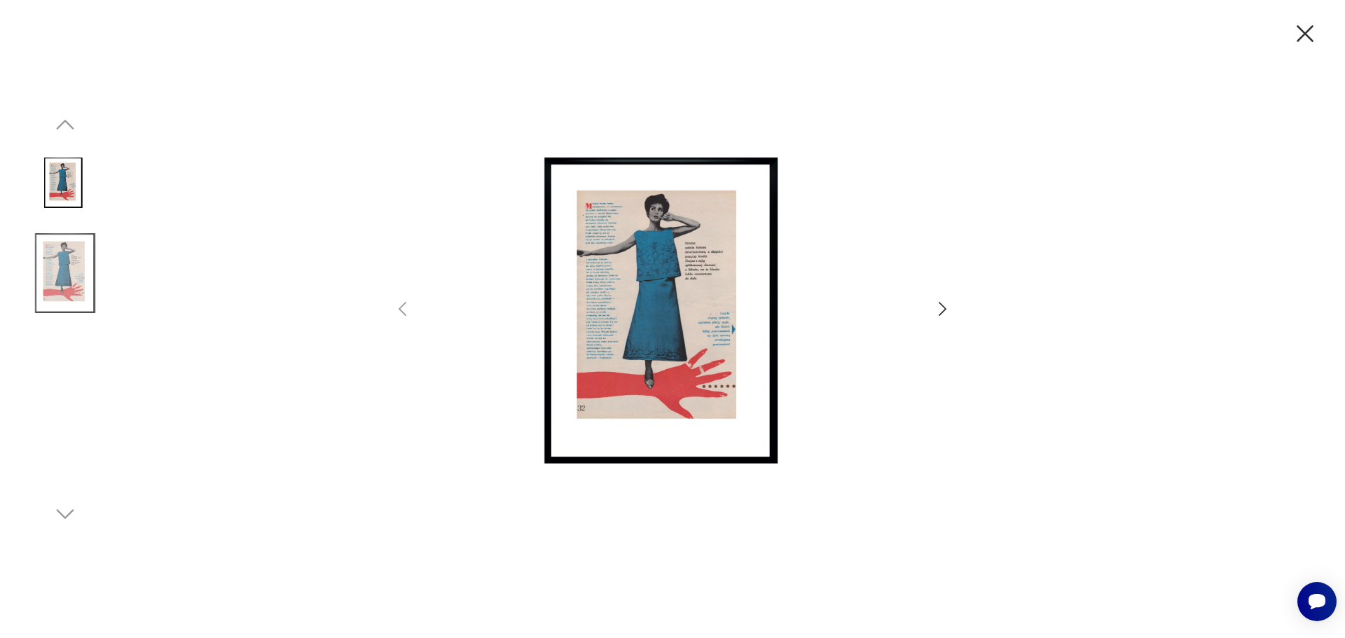
click at [622, 300] on img at bounding box center [672, 317] width 486 height 511
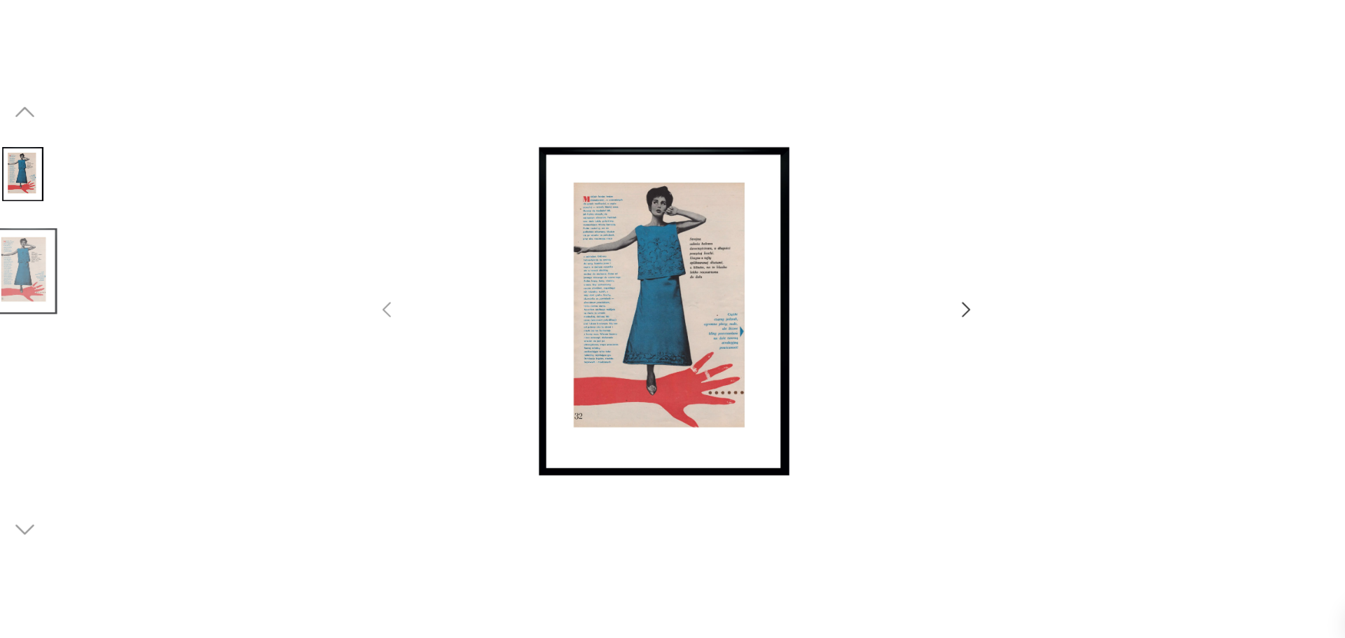
click at [74, 248] on img at bounding box center [65, 273] width 80 height 80
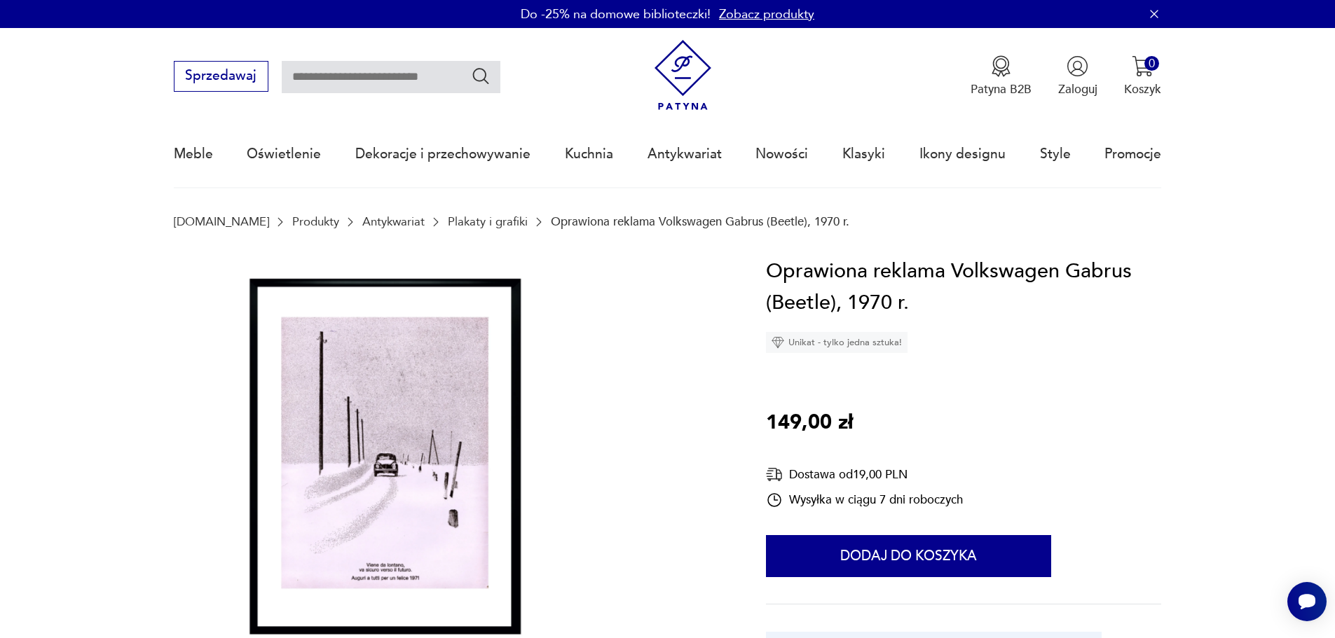
click at [406, 490] on img at bounding box center [380, 462] width 413 height 413
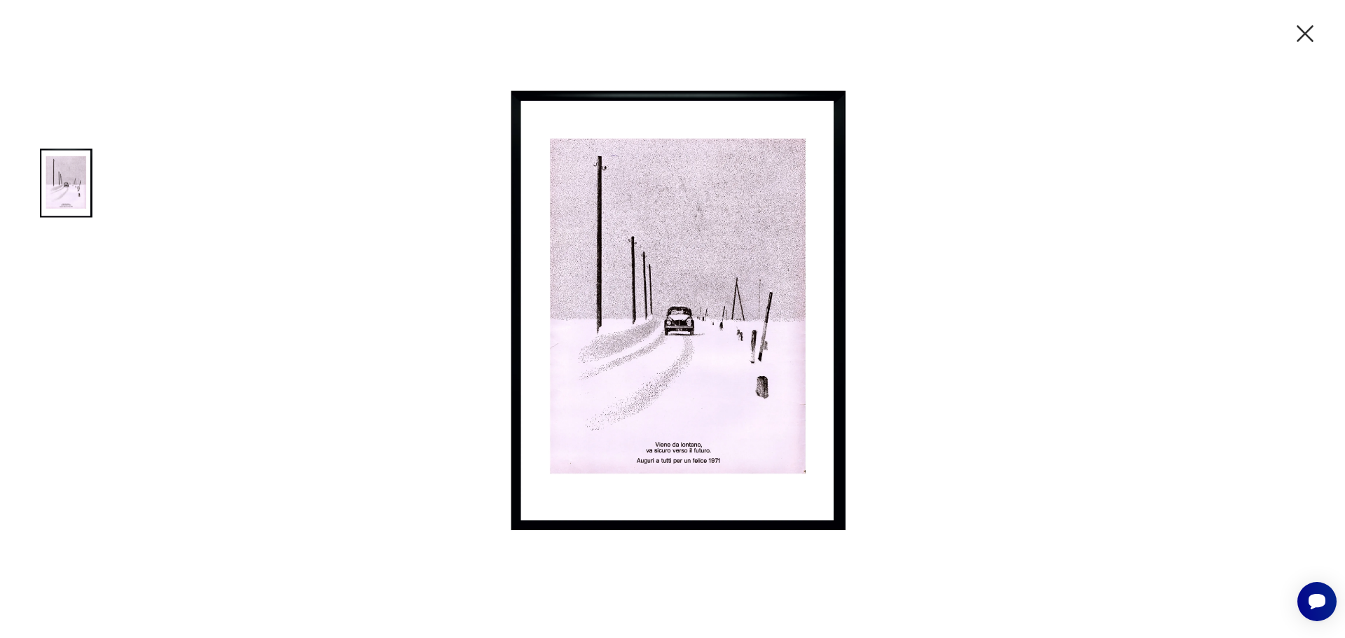
click at [1298, 35] on icon "button" at bounding box center [1305, 33] width 29 height 29
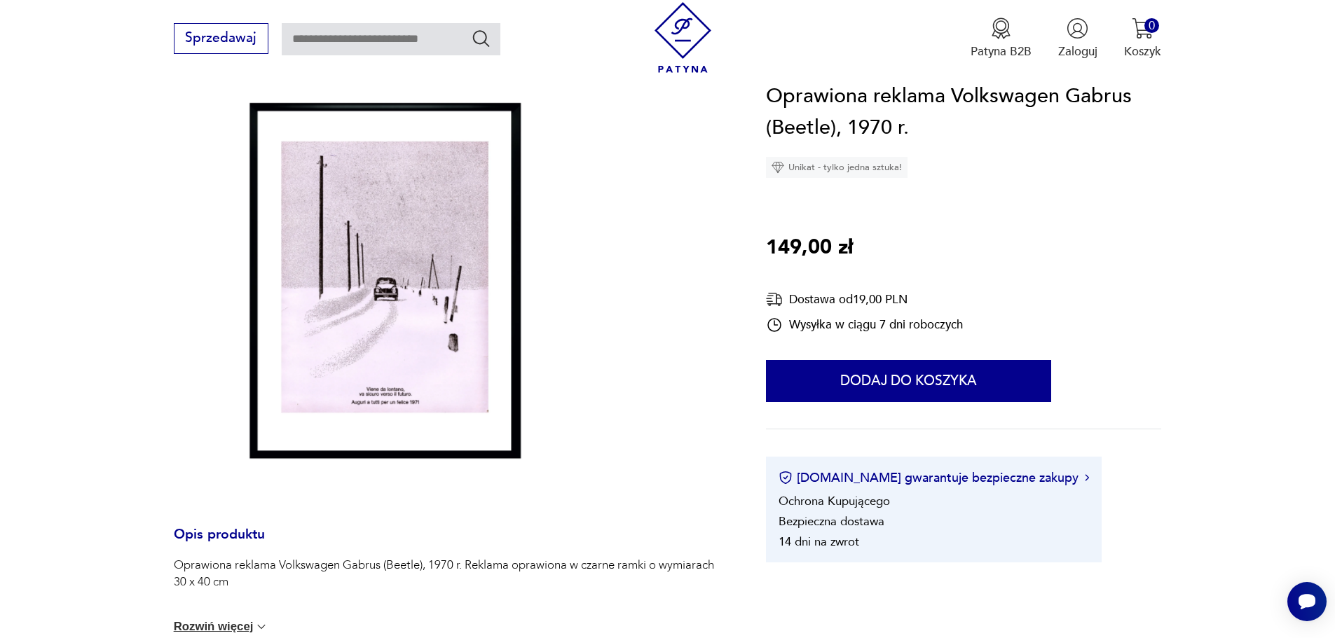
scroll to position [165, 0]
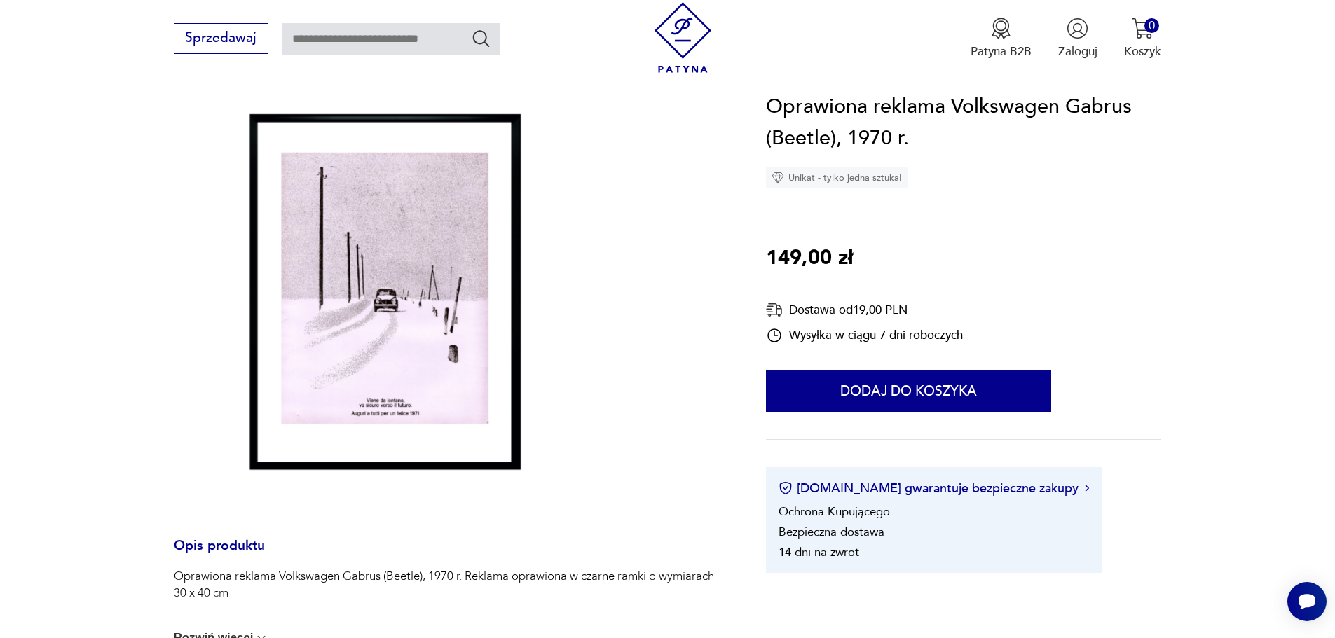
click at [370, 250] on img at bounding box center [380, 297] width 413 height 413
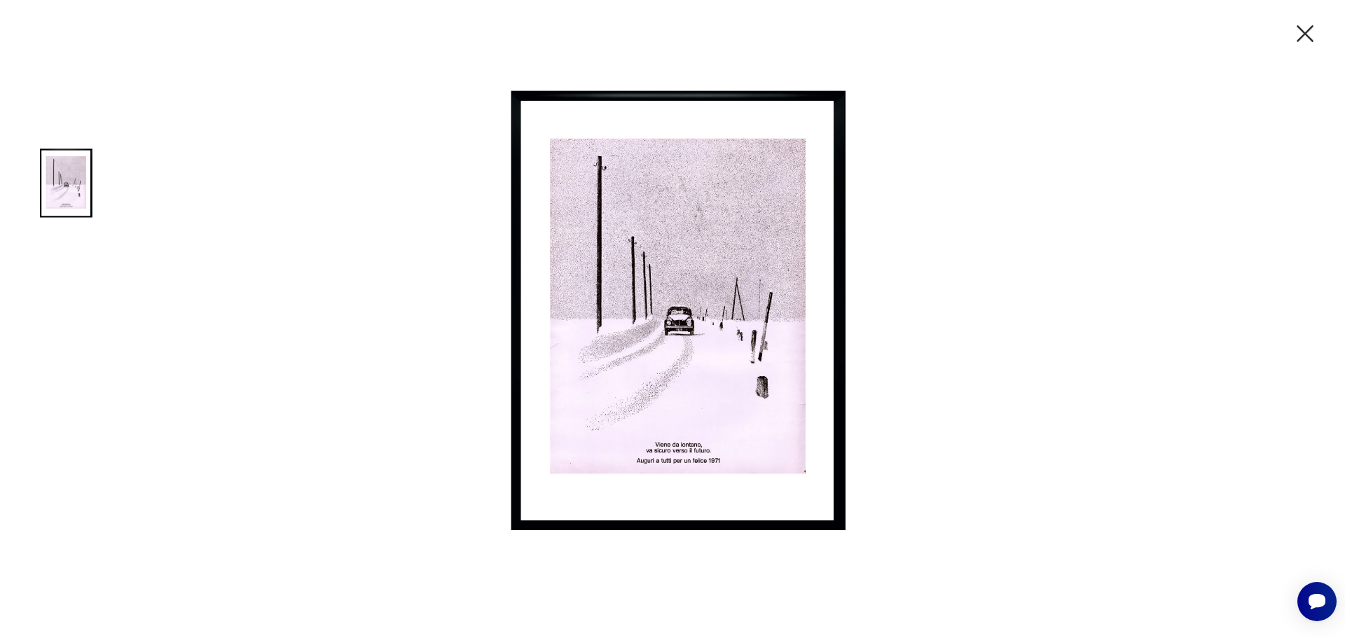
click at [1302, 34] on icon "button" at bounding box center [1305, 33] width 29 height 29
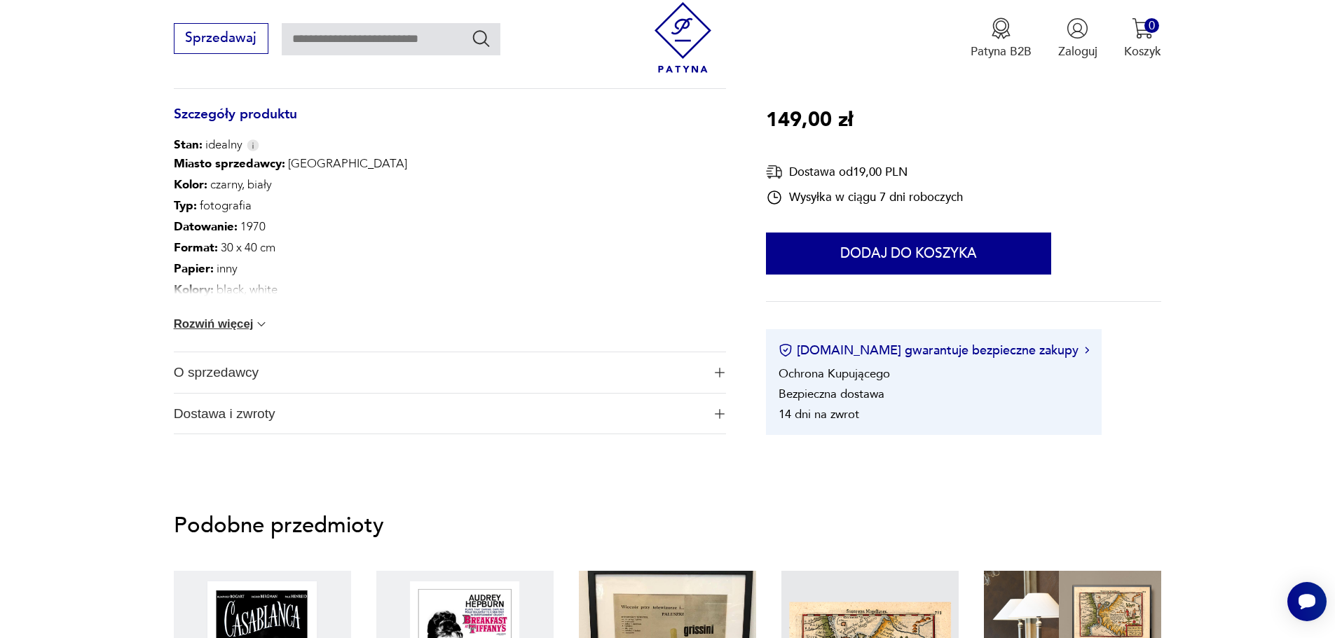
scroll to position [738, 0]
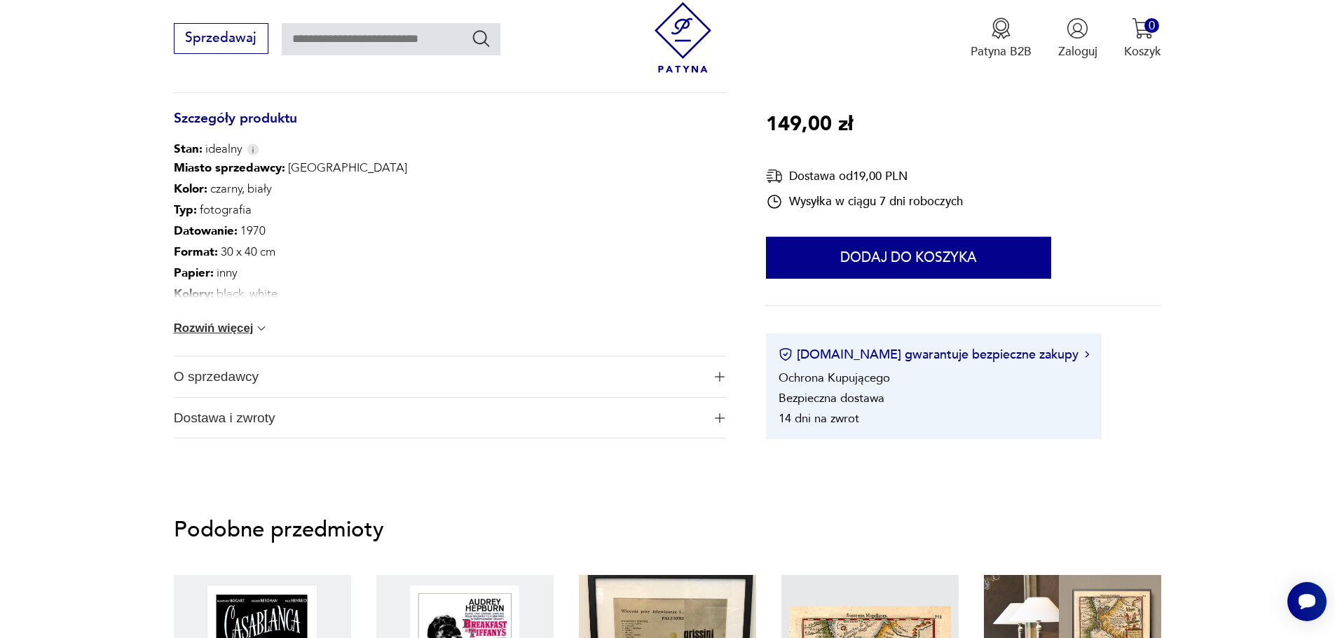
click at [214, 326] on button "Rozwiń więcej" at bounding box center [221, 329] width 95 height 14
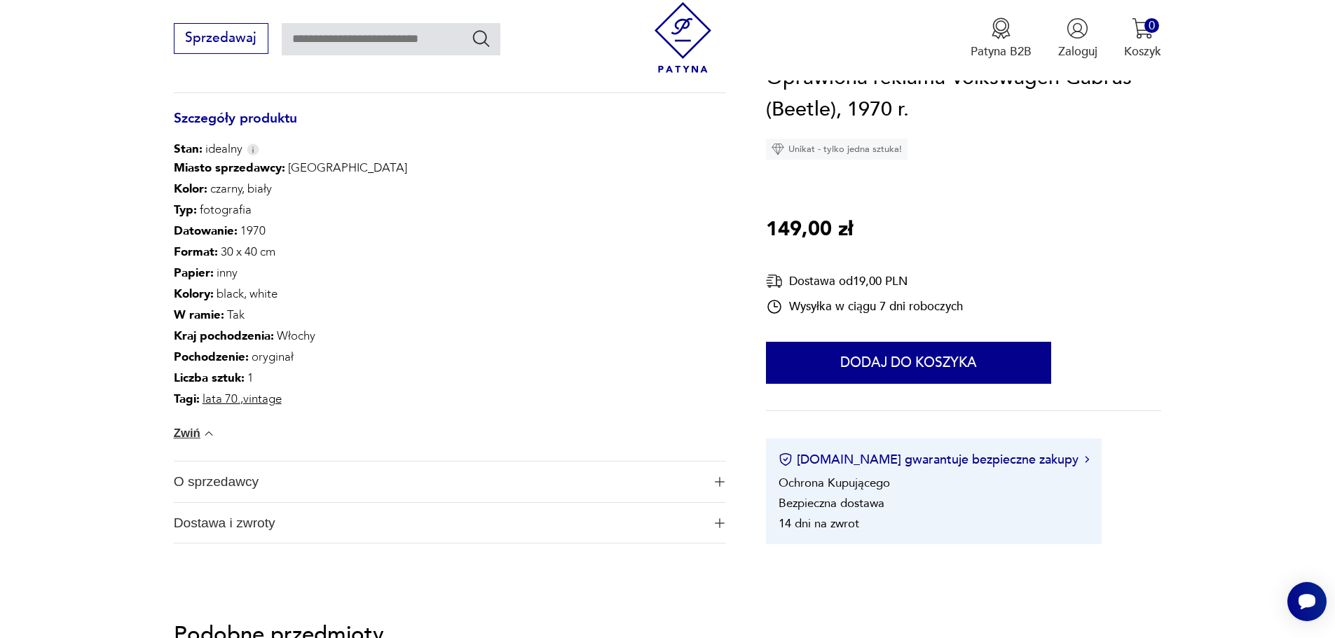
click at [324, 471] on span "O sprzedawcy" at bounding box center [438, 482] width 529 height 41
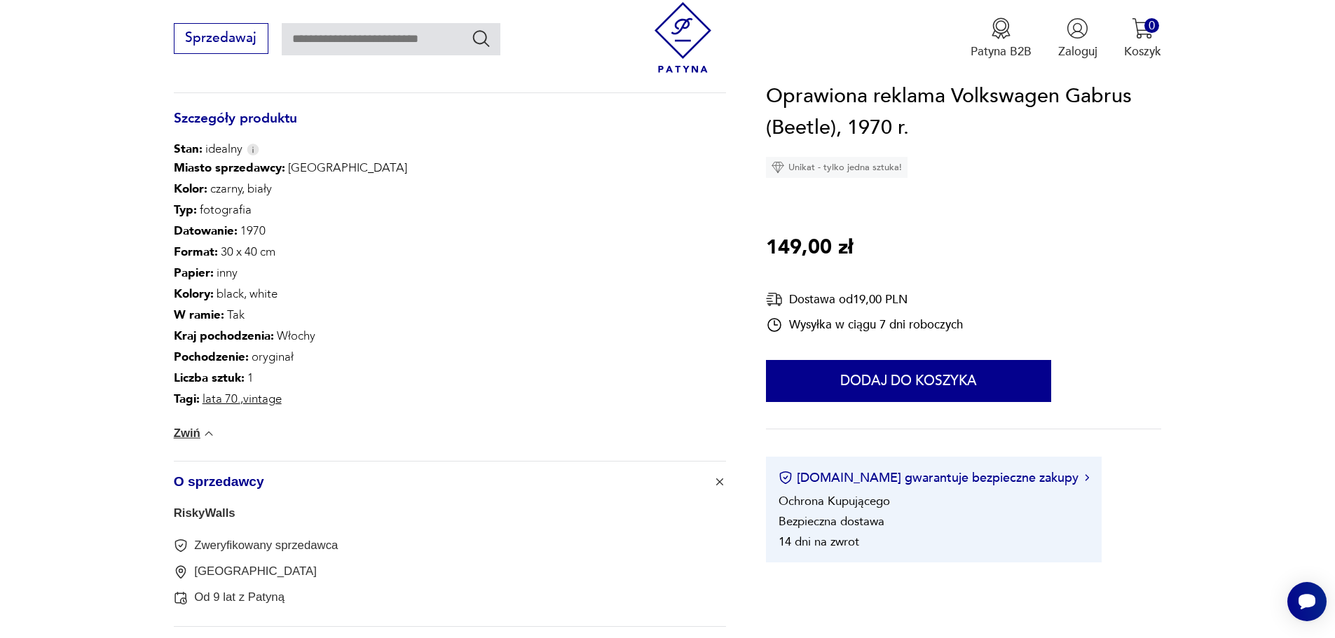
click at [90, 360] on section "Opis produktu Oprawiona reklama Volkswagen Gabrus (Beetle), 1970 r. Reklama opr…" at bounding box center [667, 113] width 1335 height 1191
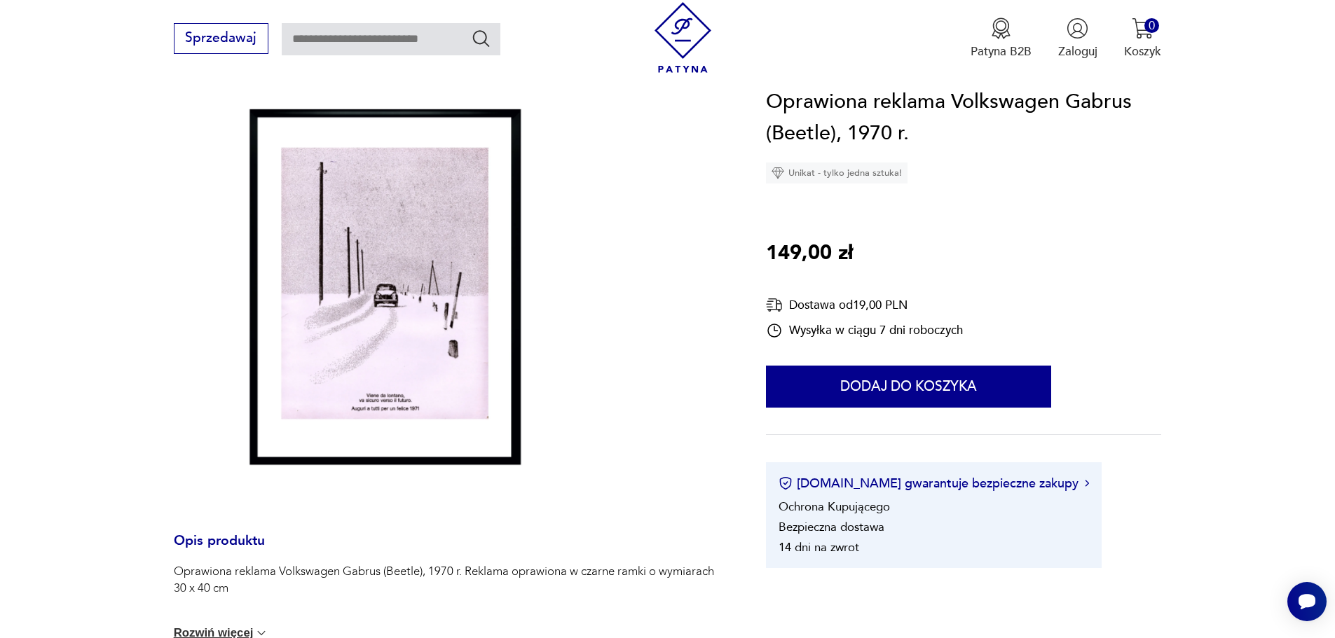
scroll to position [168, 0]
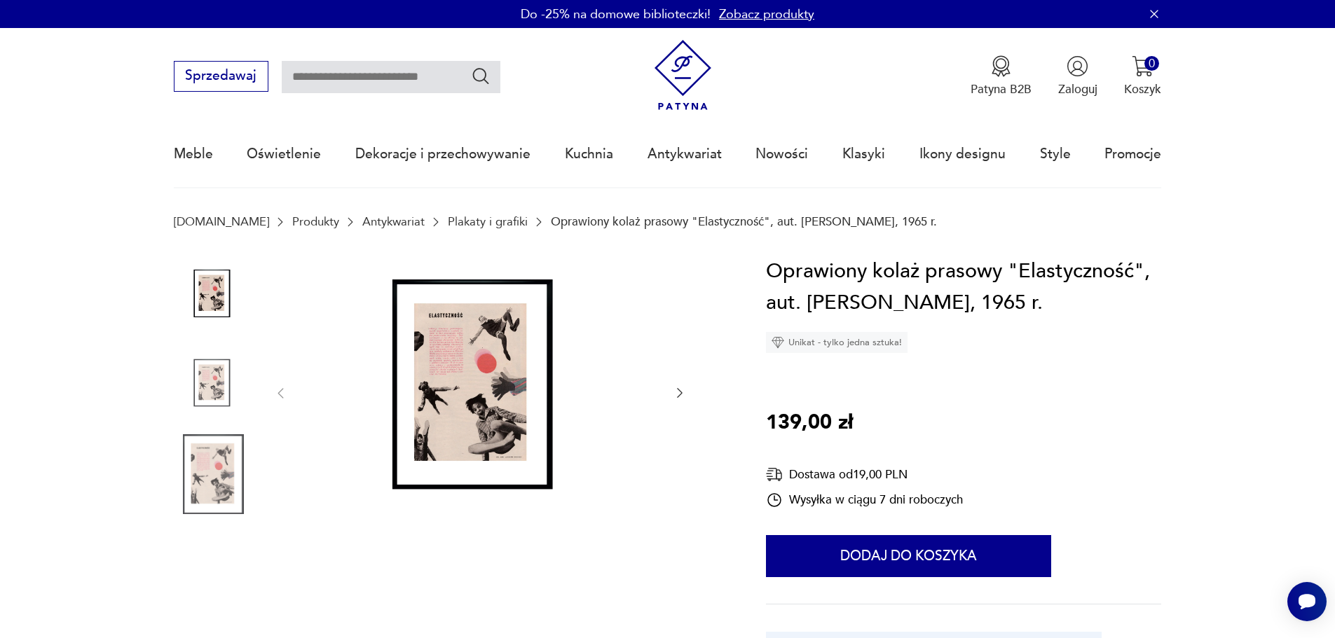
click at [476, 325] on img at bounding box center [480, 392] width 351 height 273
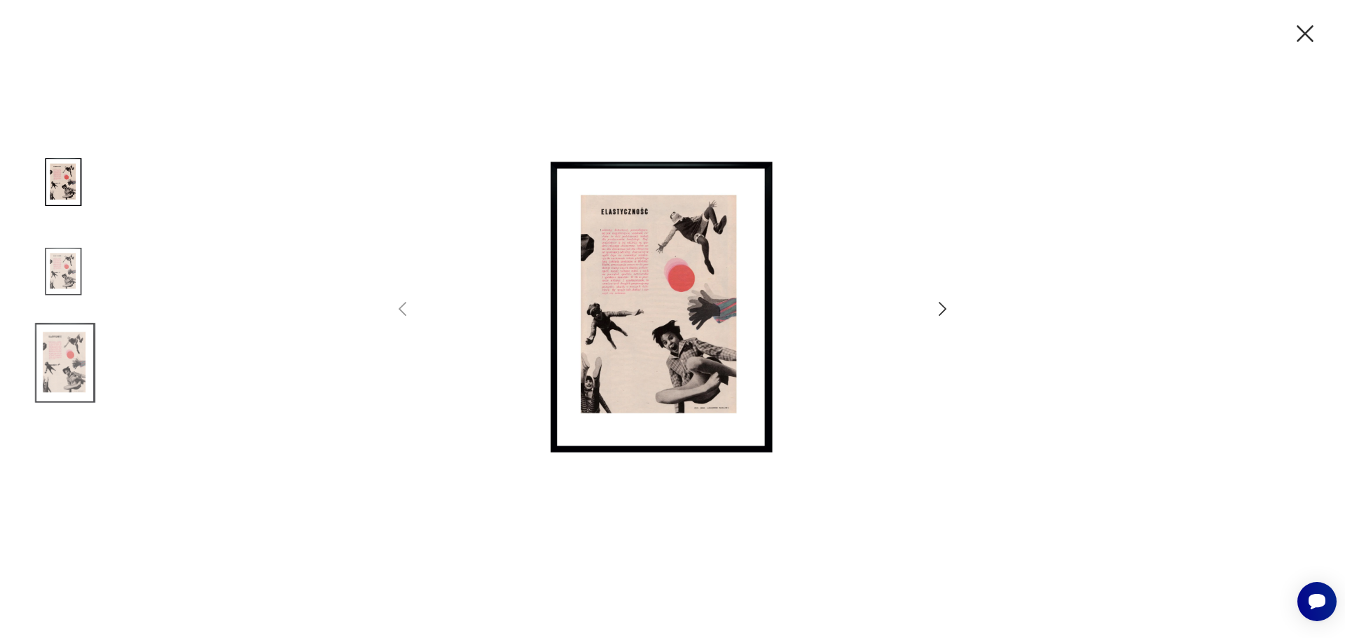
click at [85, 361] on img at bounding box center [65, 363] width 80 height 80
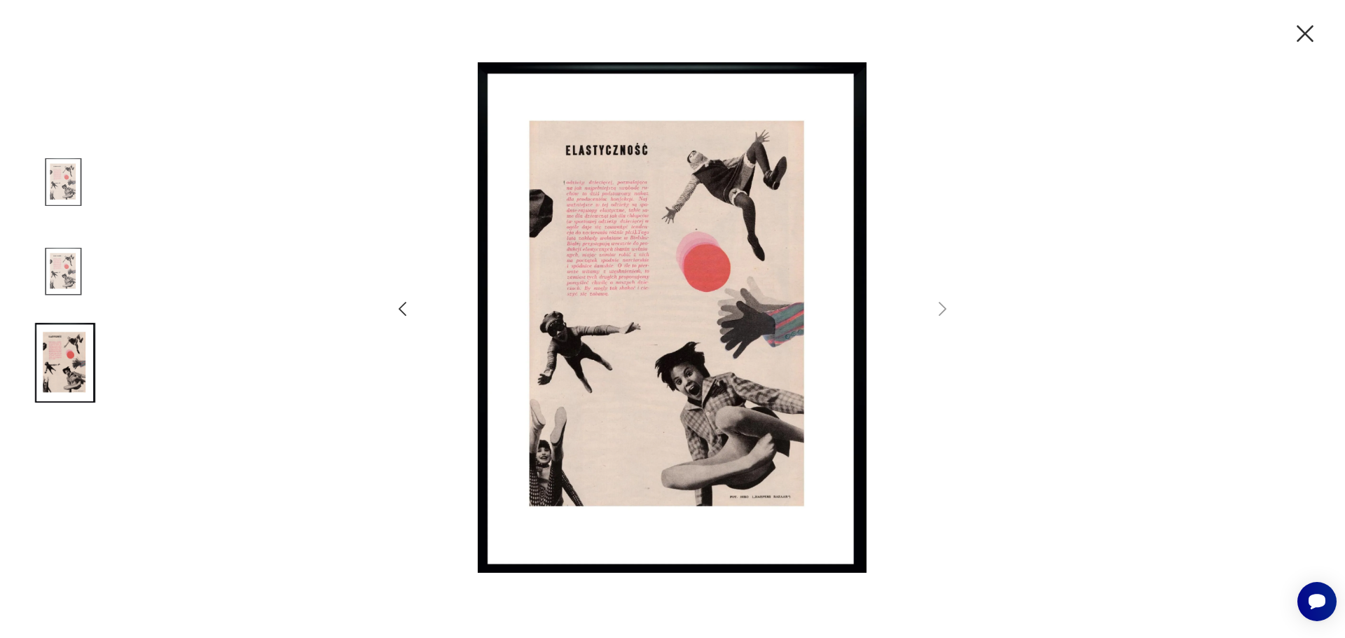
click at [77, 172] on img at bounding box center [65, 184] width 80 height 80
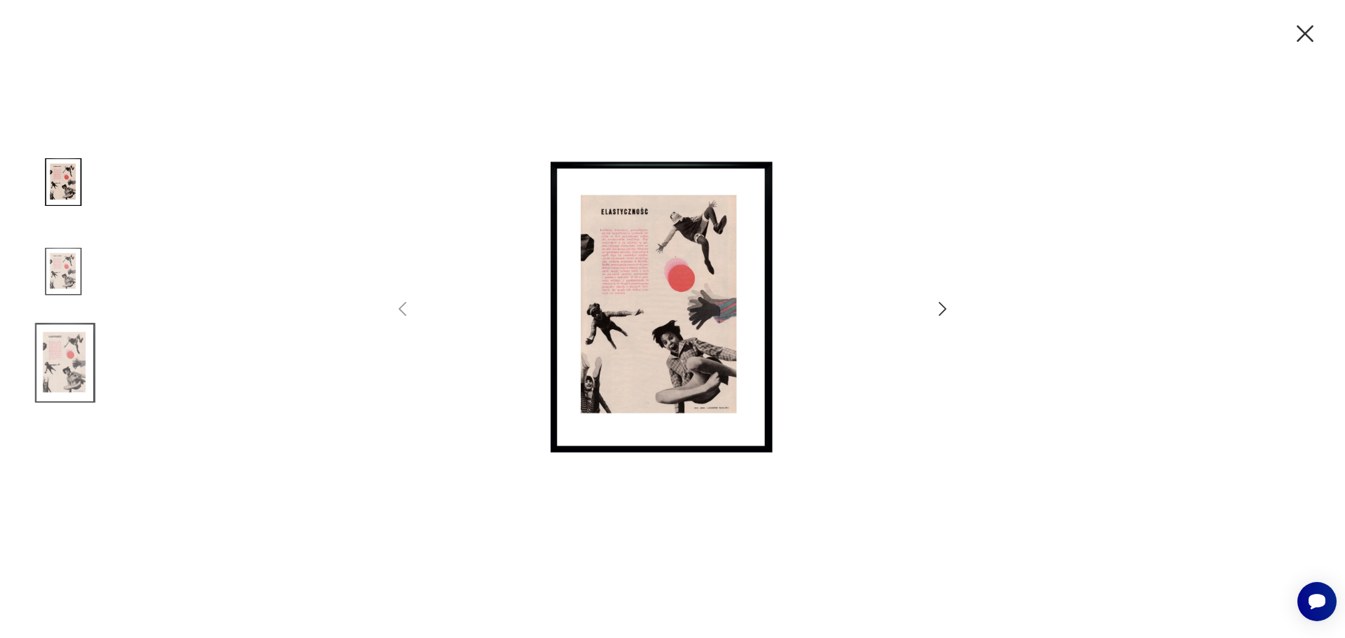
click at [69, 253] on img at bounding box center [65, 273] width 80 height 80
click at [90, 342] on img at bounding box center [65, 363] width 80 height 80
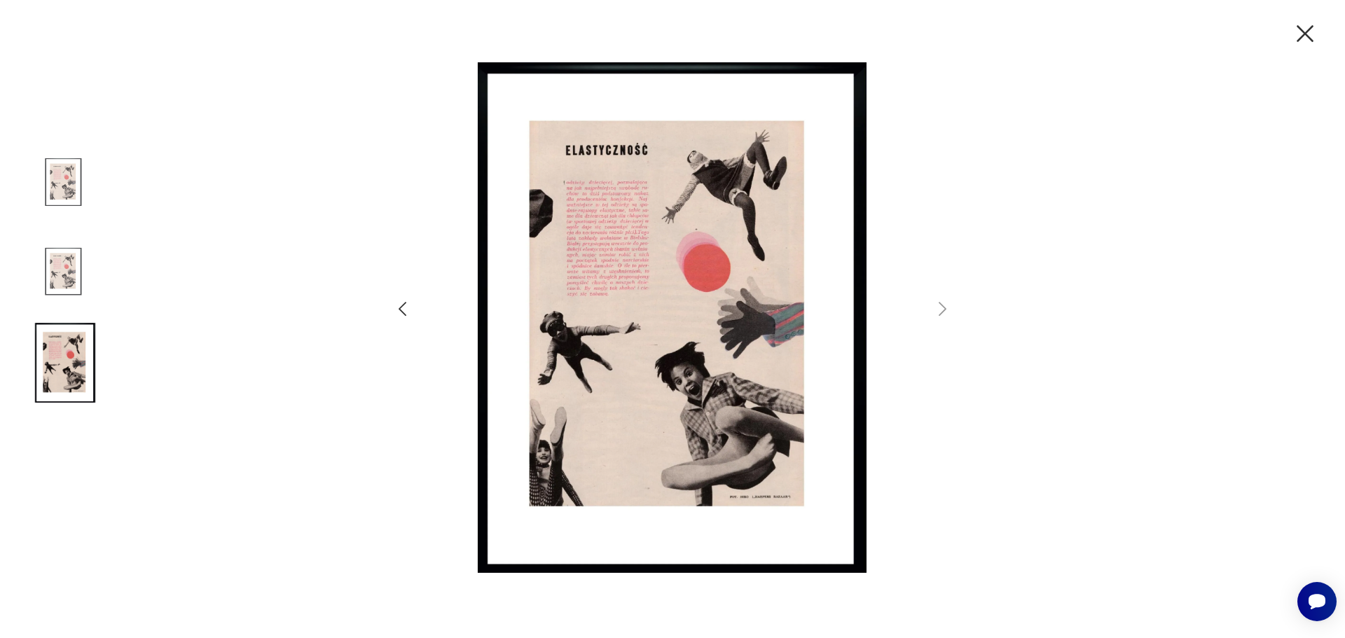
click at [1306, 26] on icon "button" at bounding box center [1305, 33] width 29 height 29
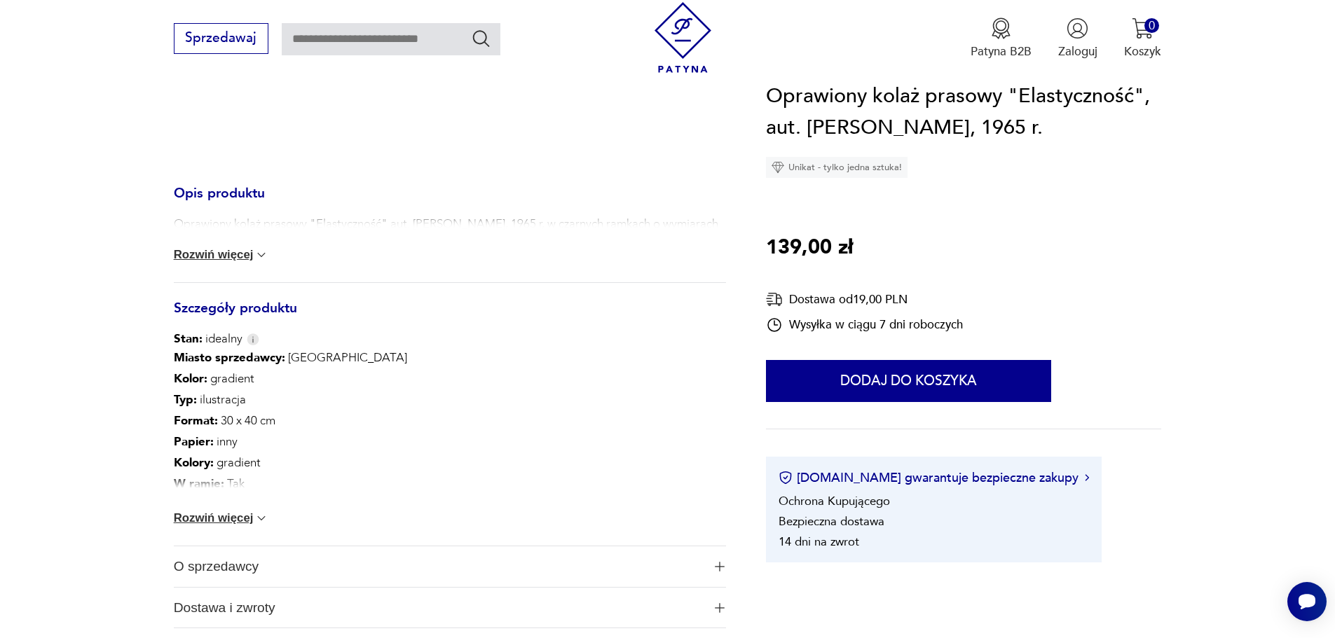
scroll to position [455, 0]
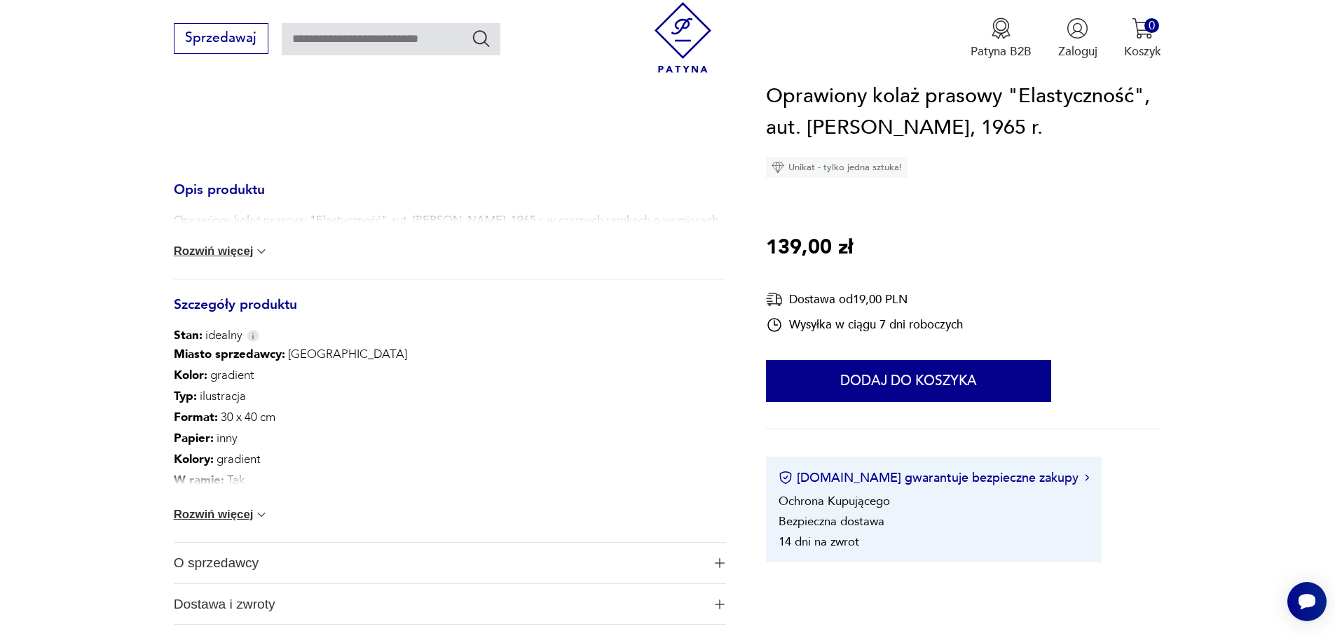
click at [194, 249] on button "Rozwiń więcej" at bounding box center [221, 252] width 95 height 14
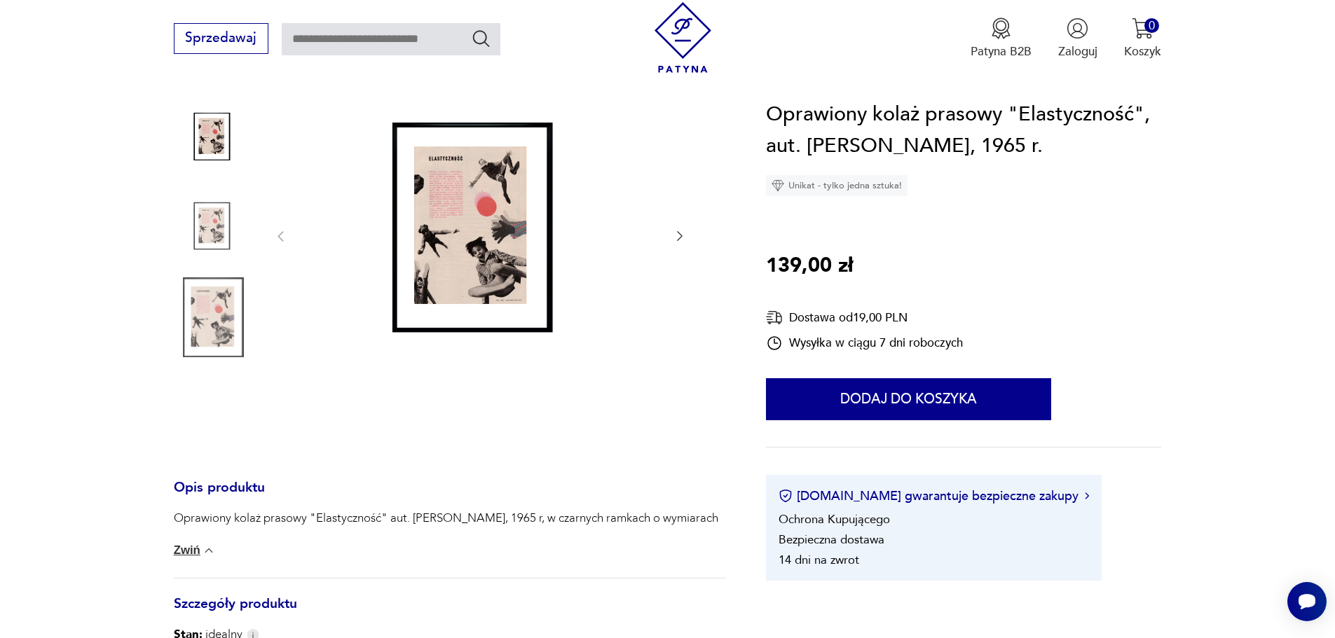
scroll to position [84, 0]
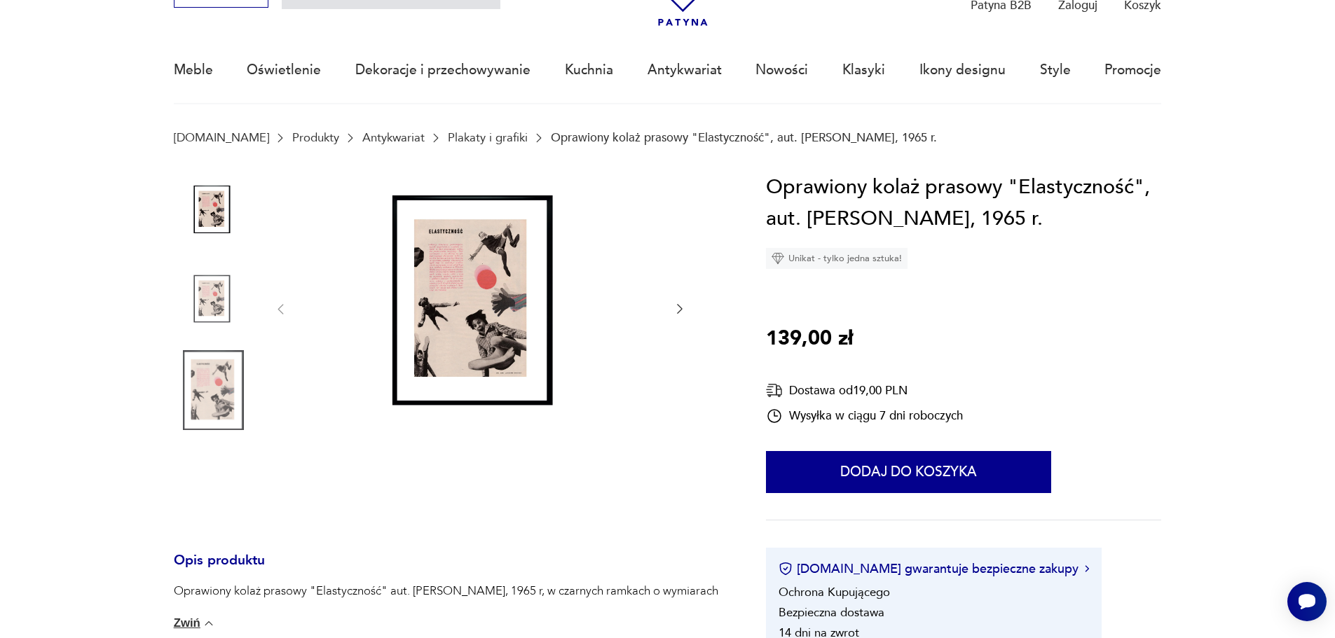
click at [222, 207] on img at bounding box center [214, 212] width 80 height 80
click at [496, 317] on img at bounding box center [480, 308] width 351 height 273
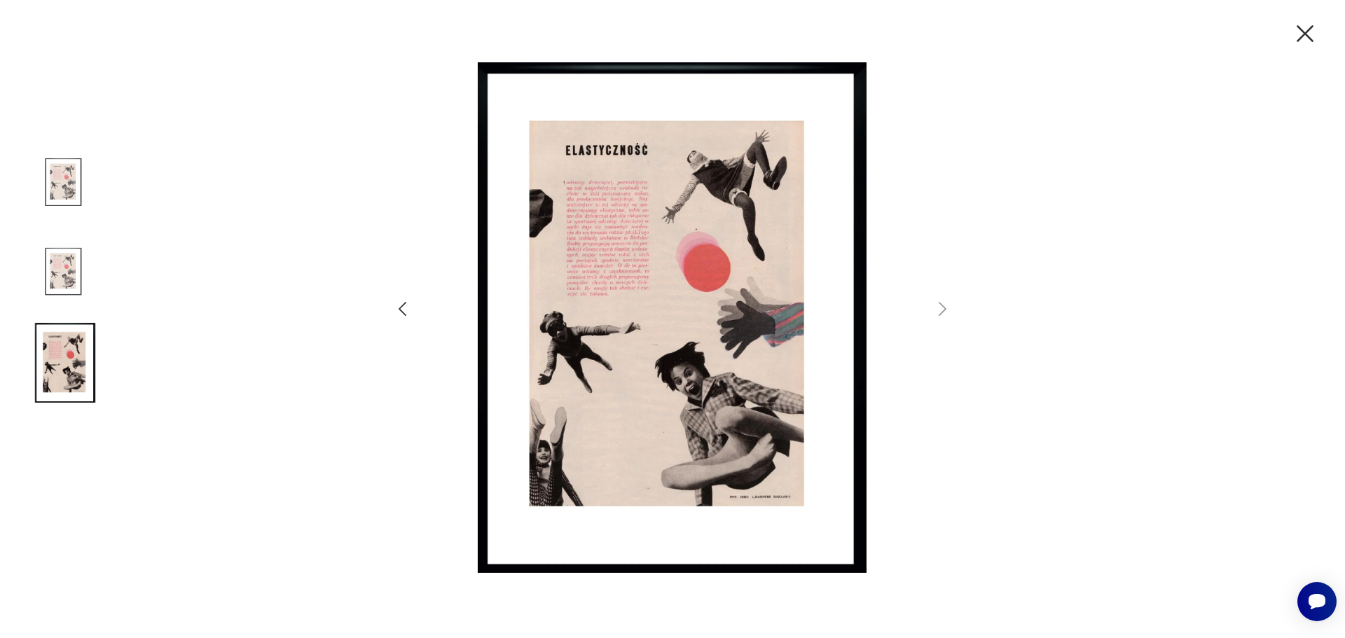
click at [1300, 33] on icon "button" at bounding box center [1305, 33] width 29 height 29
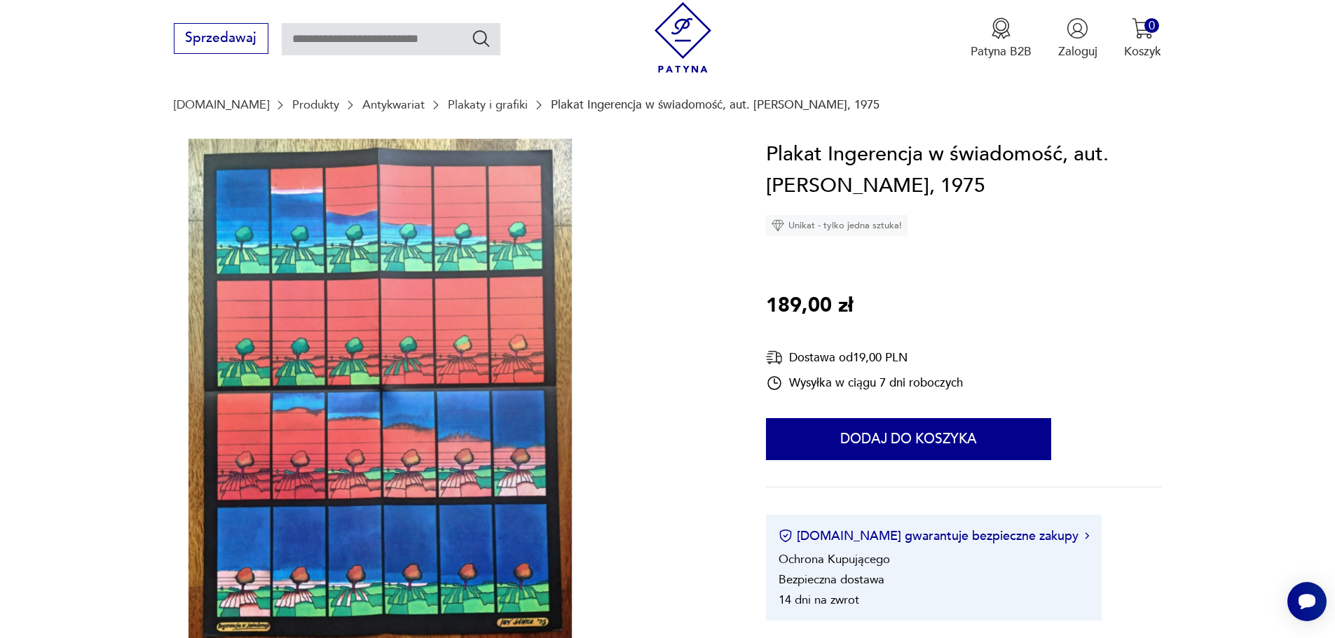
scroll to position [152, 0]
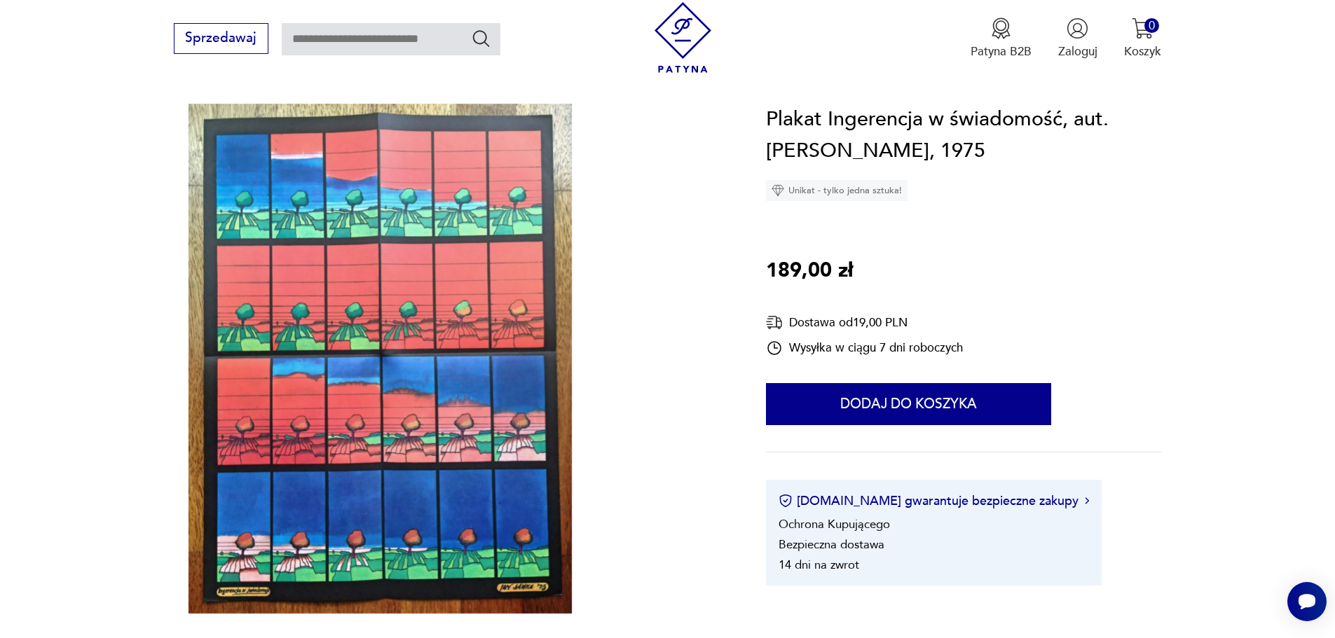
click at [474, 258] on img at bounding box center [380, 359] width 413 height 511
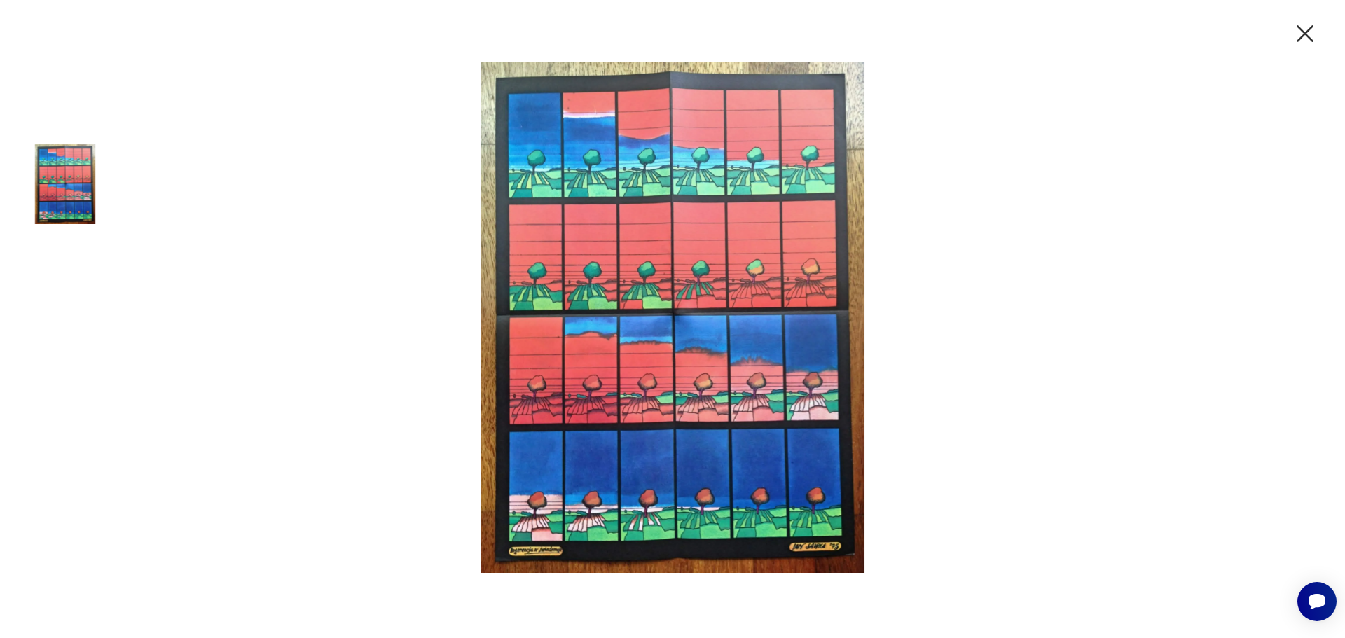
click at [1313, 31] on icon "button" at bounding box center [1305, 33] width 29 height 29
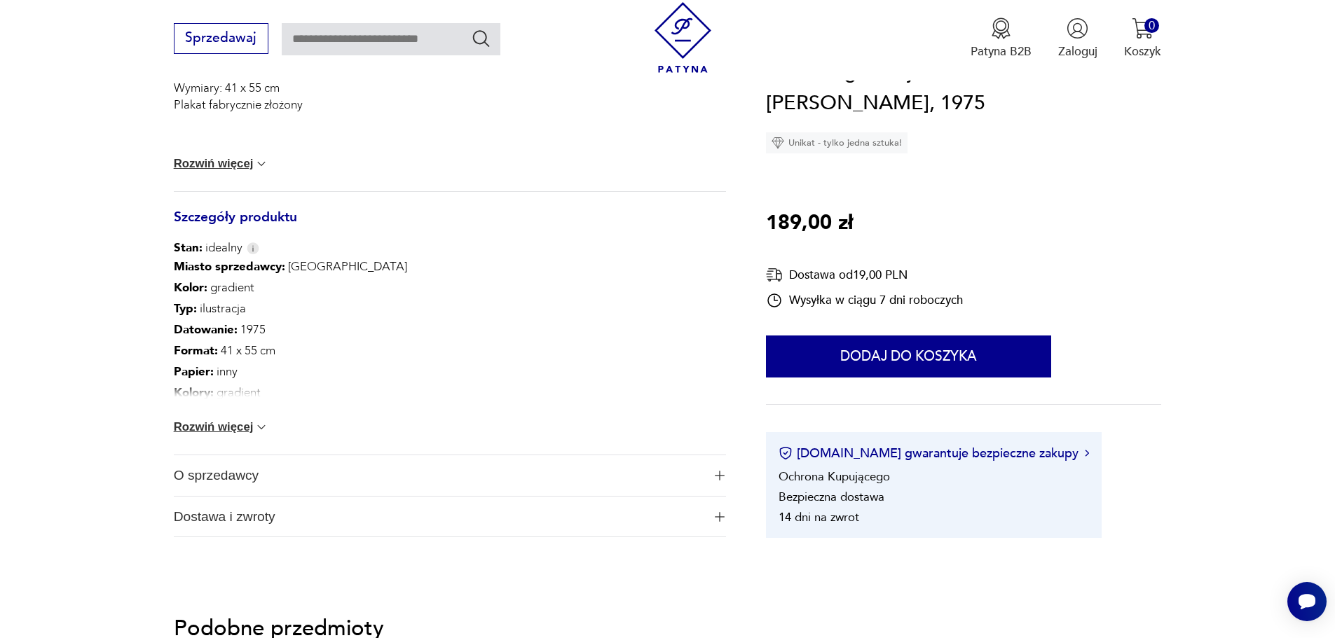
scroll to position [85, 0]
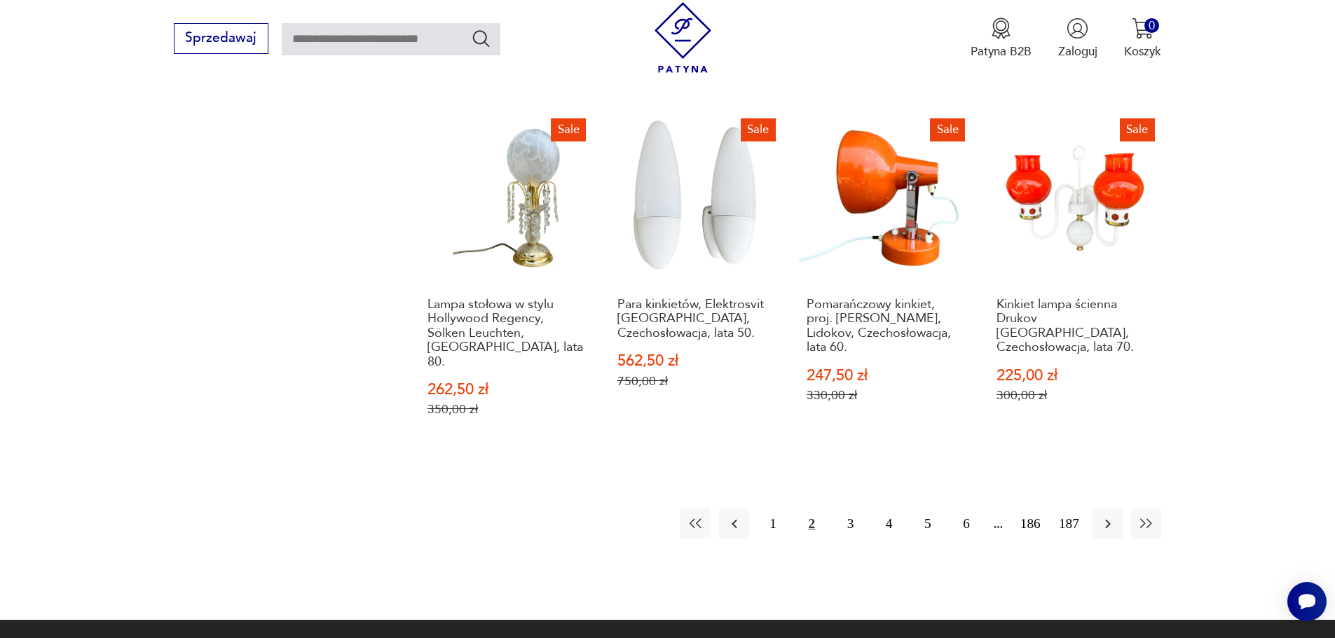
scroll to position [1467, 0]
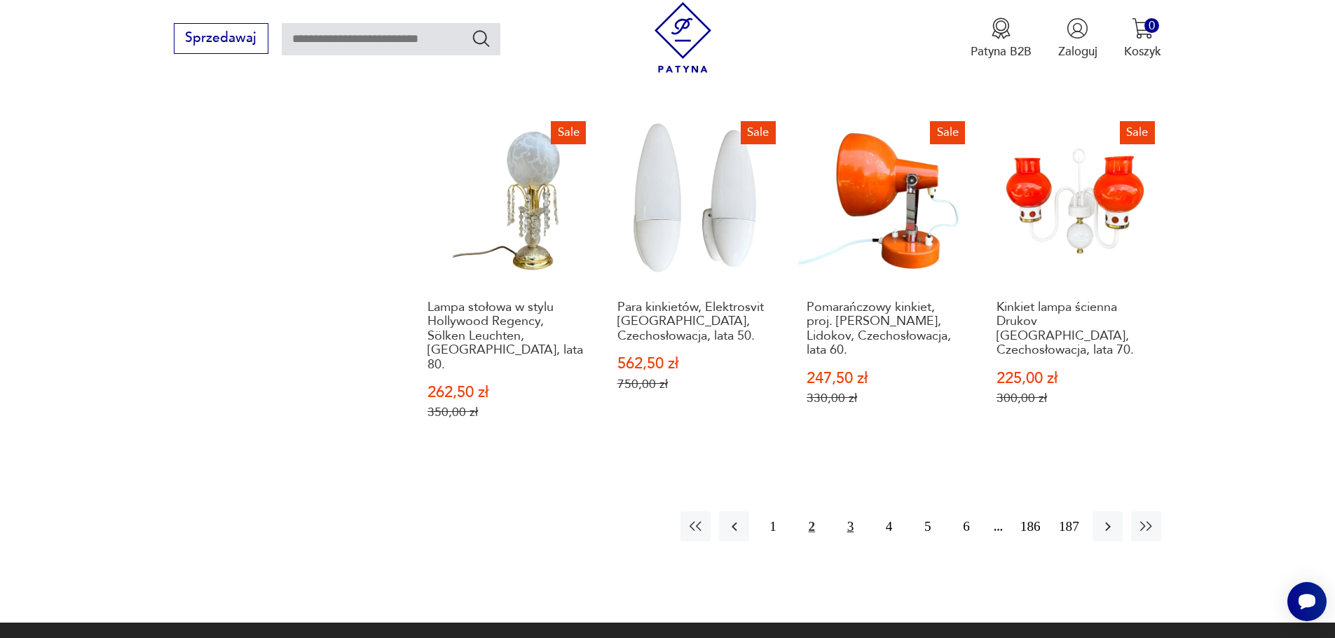
click at [851, 511] on button "3" at bounding box center [850, 526] width 30 height 30
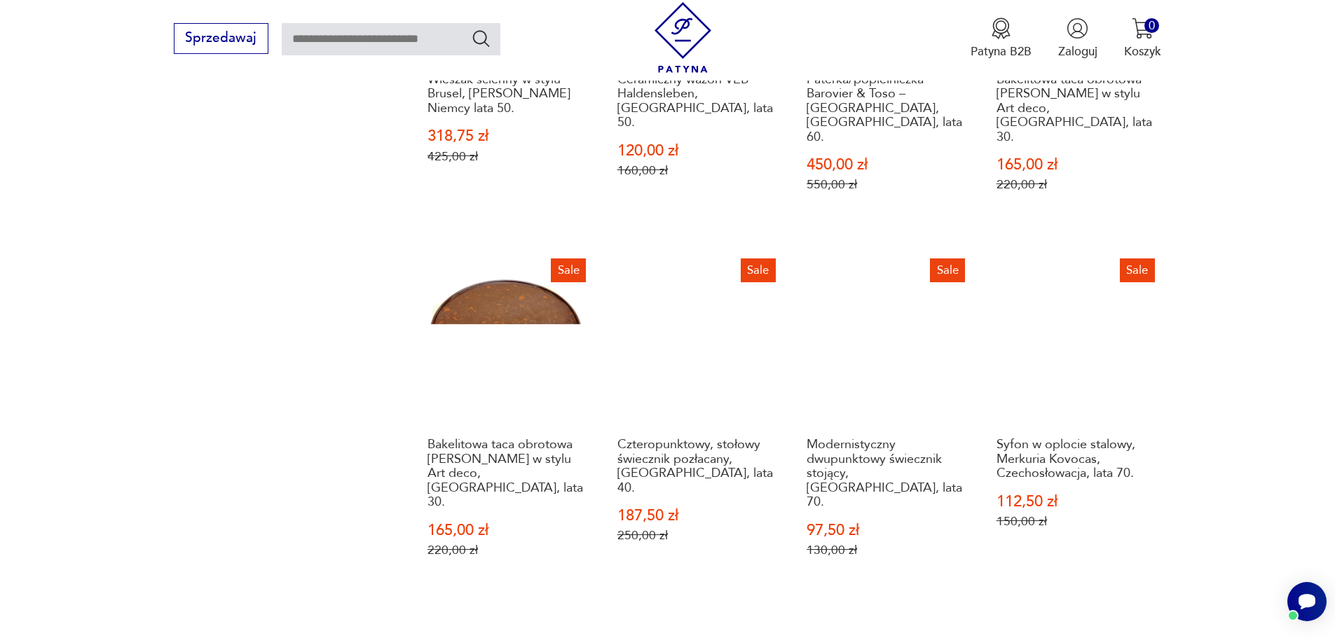
scroll to position [1350, 0]
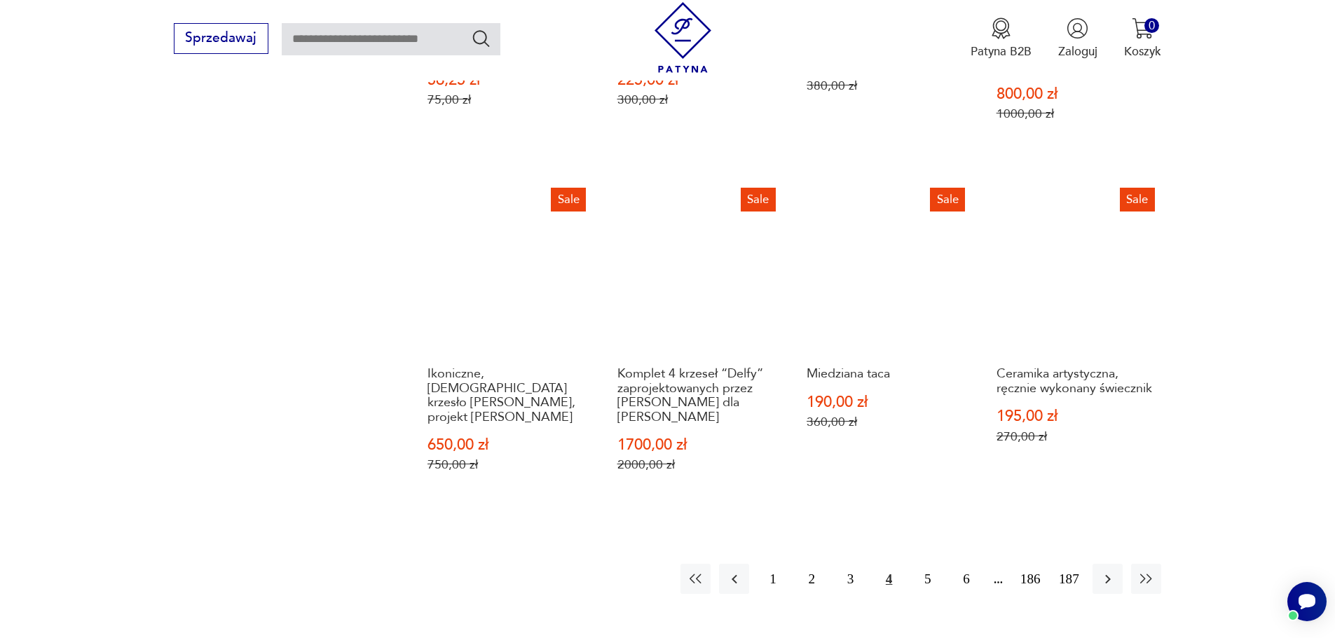
scroll to position [1426, 0]
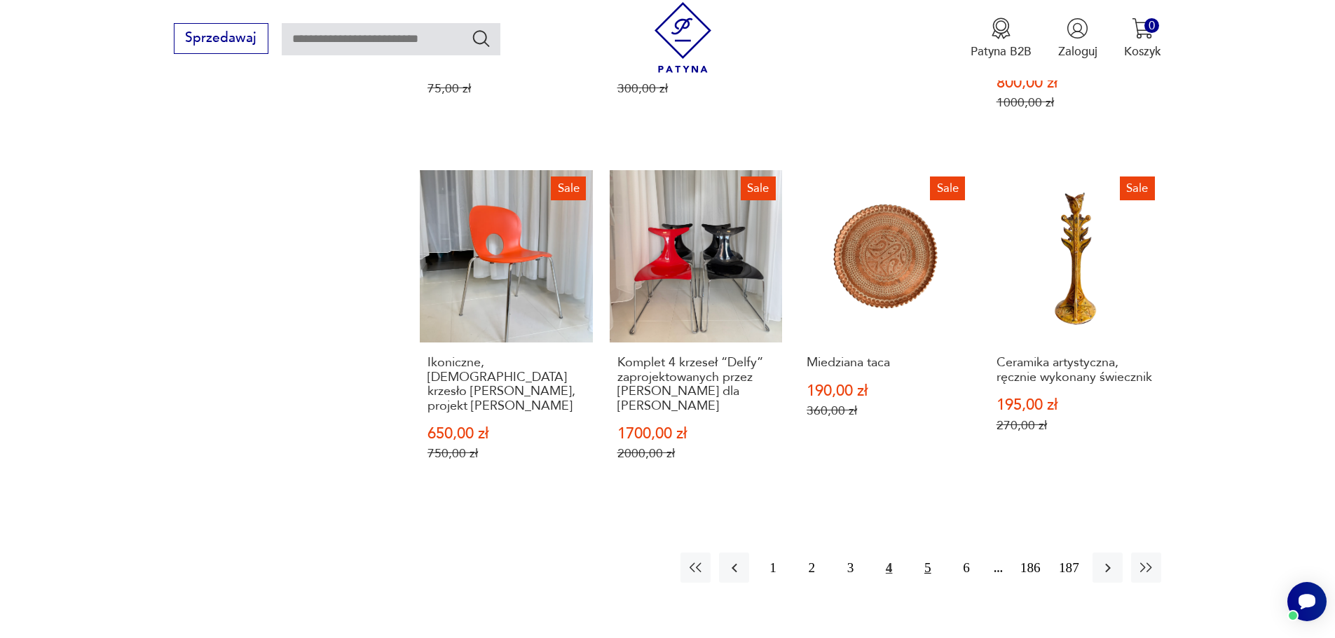
click at [927, 554] on button "5" at bounding box center [927, 568] width 30 height 30
